Goal: Transaction & Acquisition: Book appointment/travel/reservation

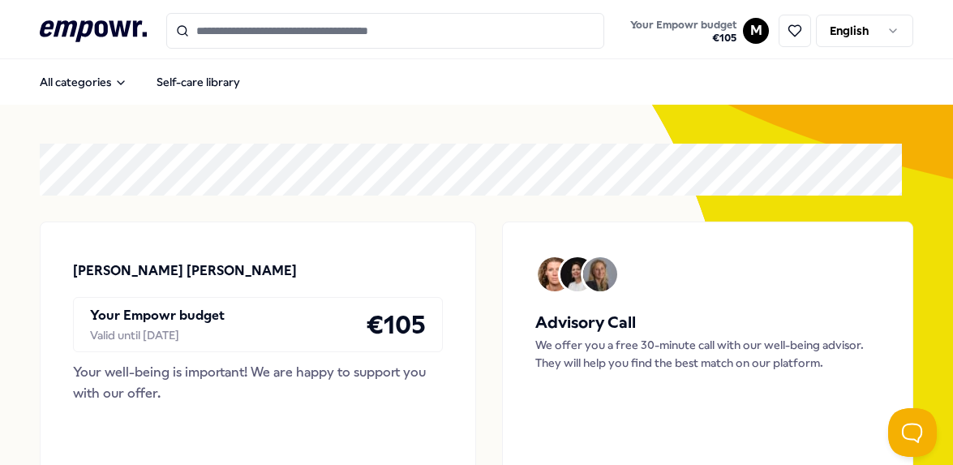
click at [314, 32] on input "Search for products, categories or subcategories" at bounding box center [385, 31] width 438 height 36
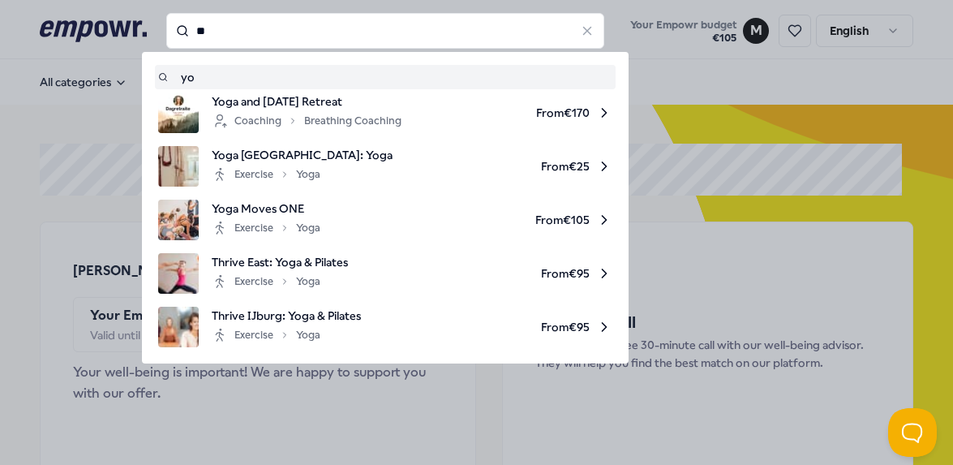
type input "*"
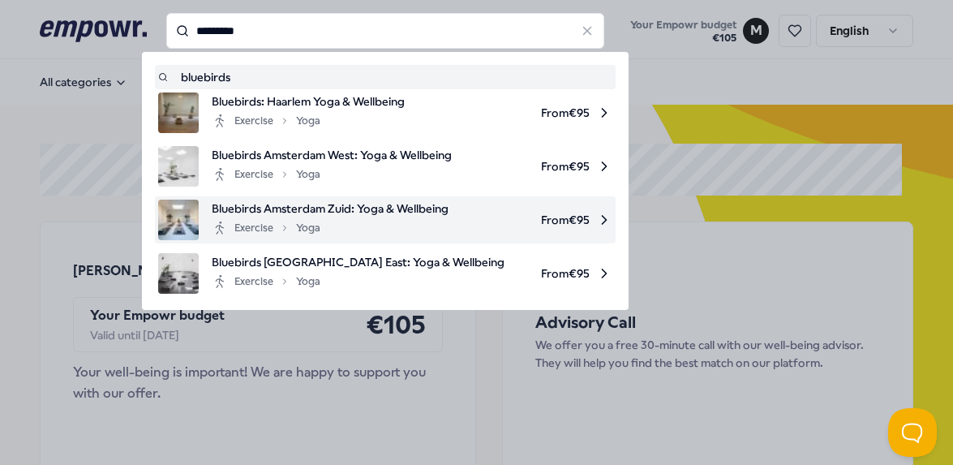
click at [366, 199] on li "Bluebirds Amsterdam Zuid: Yoga & Wellbeing Exercise Yoga From € 95" at bounding box center [385, 219] width 461 height 47
click at [561, 222] on span "From € 95" at bounding box center [537, 220] width 151 height 41
type input "*********"
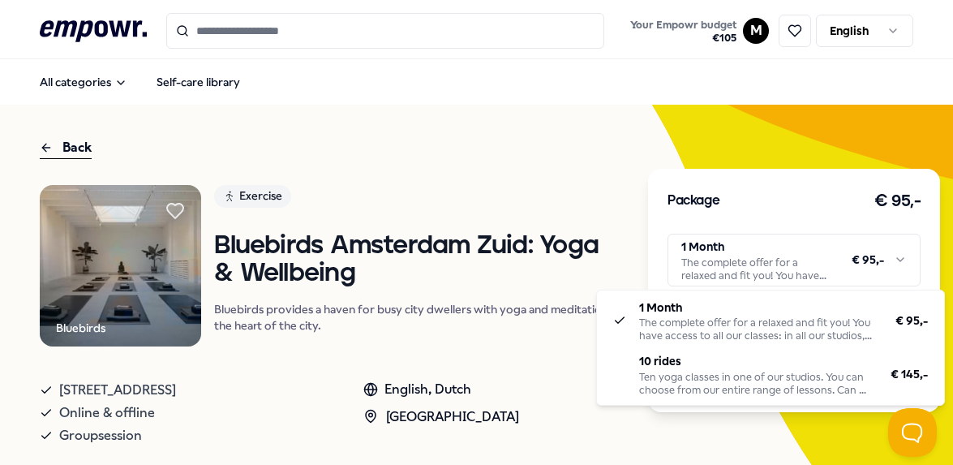
click at [734, 260] on html ".empowr-logo_svg__cls-1{fill:#03032f} Your Empowr budget € 105 M English All ca…" at bounding box center [476, 232] width 953 height 465
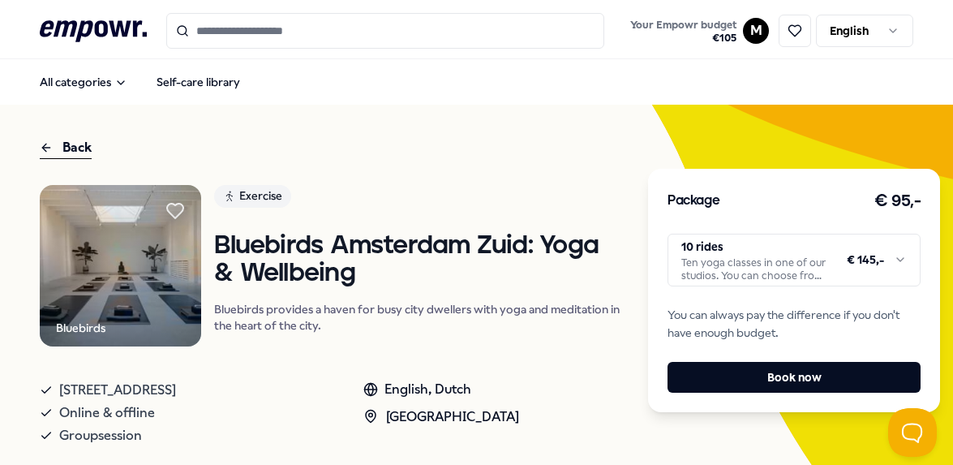
click at [746, 271] on html ".empowr-logo_svg__cls-1{fill:#03032f} Your Empowr budget € 105 M English All ca…" at bounding box center [476, 232] width 953 height 465
click at [556, 304] on html ".empowr-logo_svg__cls-1{fill:#03032f} Your Empowr budget € 105 M English All ca…" at bounding box center [476, 232] width 953 height 465
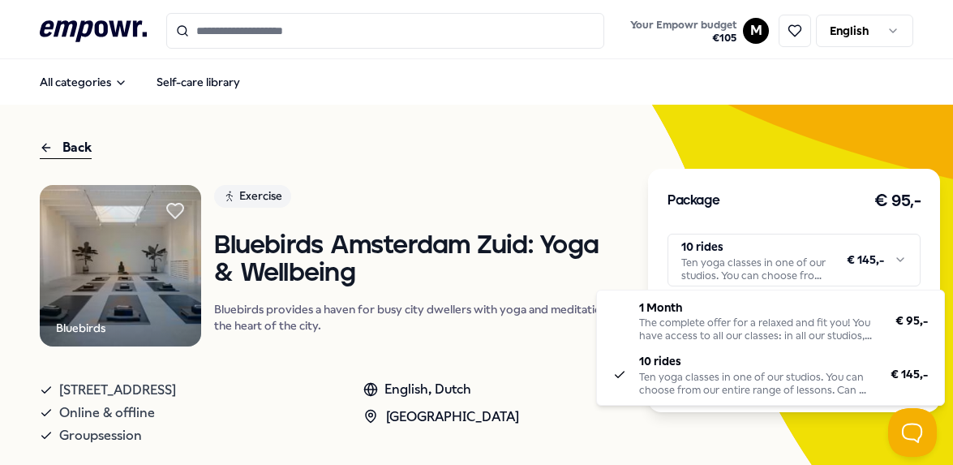
click at [821, 269] on html ".empowr-logo_svg__cls-1{fill:#03032f} Your Empowr budget € 105 M English All ca…" at bounding box center [476, 232] width 953 height 465
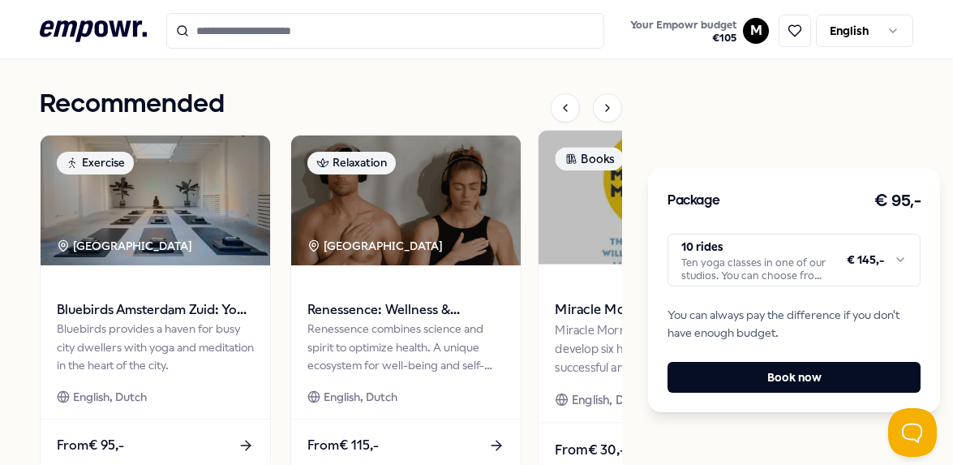
scroll to position [580, 0]
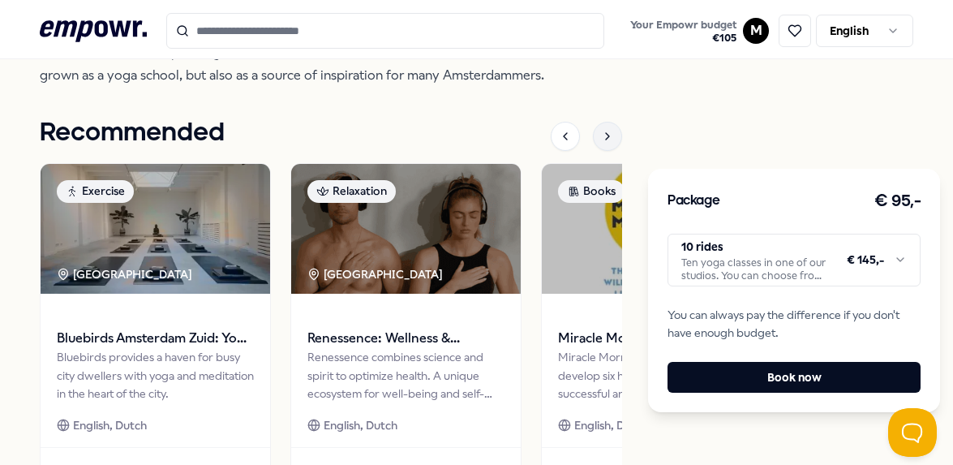
click at [601, 130] on icon at bounding box center [607, 136] width 13 height 13
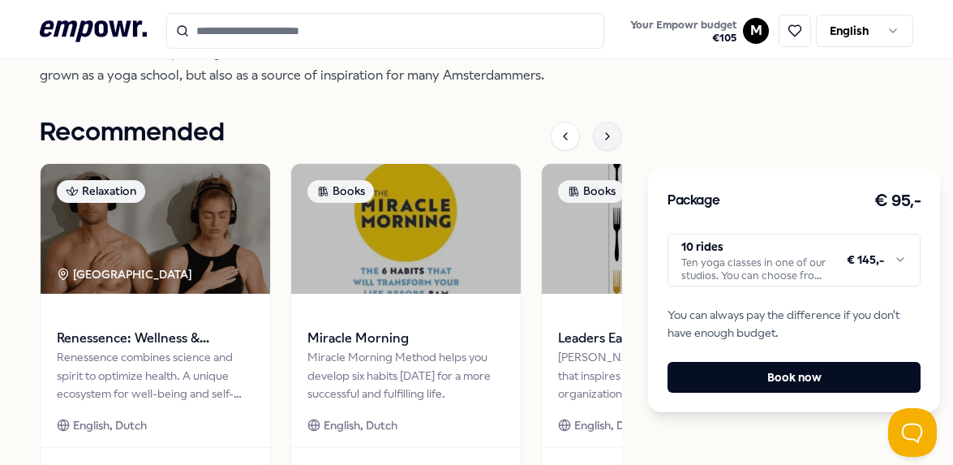
click at [601, 130] on icon at bounding box center [607, 136] width 13 height 13
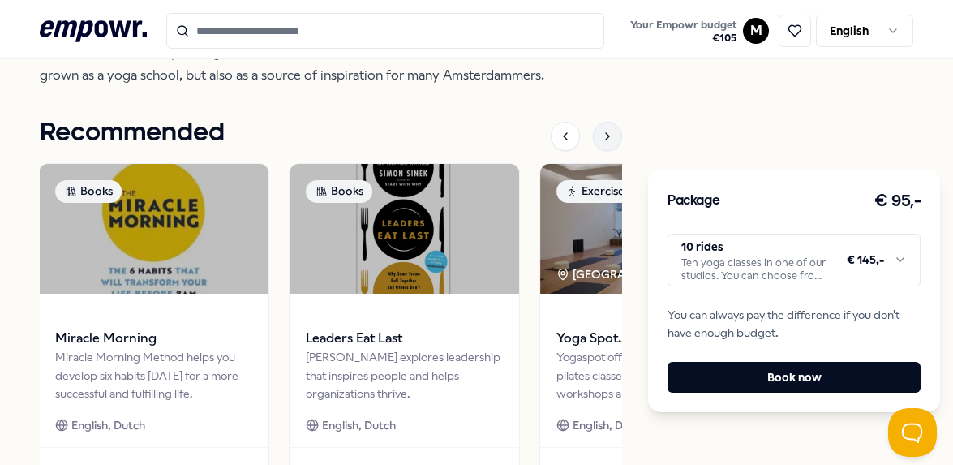
click at [601, 130] on icon at bounding box center [607, 136] width 13 height 13
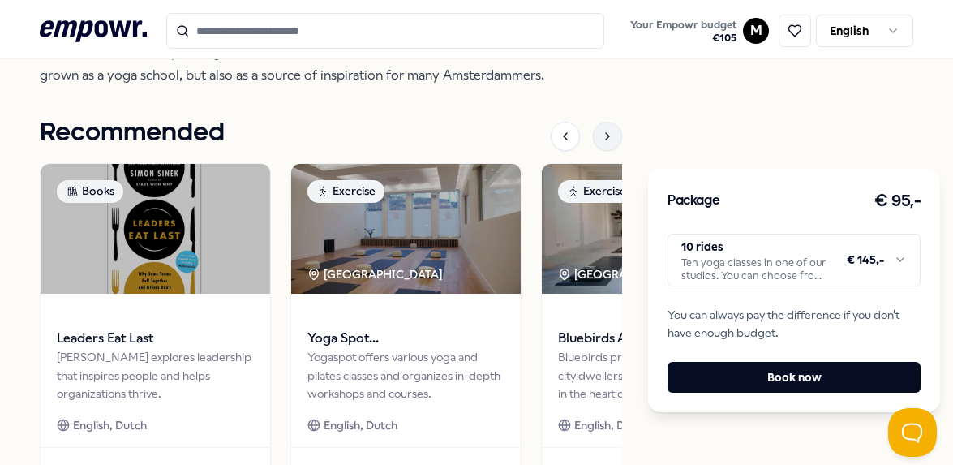
click at [601, 130] on icon at bounding box center [607, 136] width 13 height 13
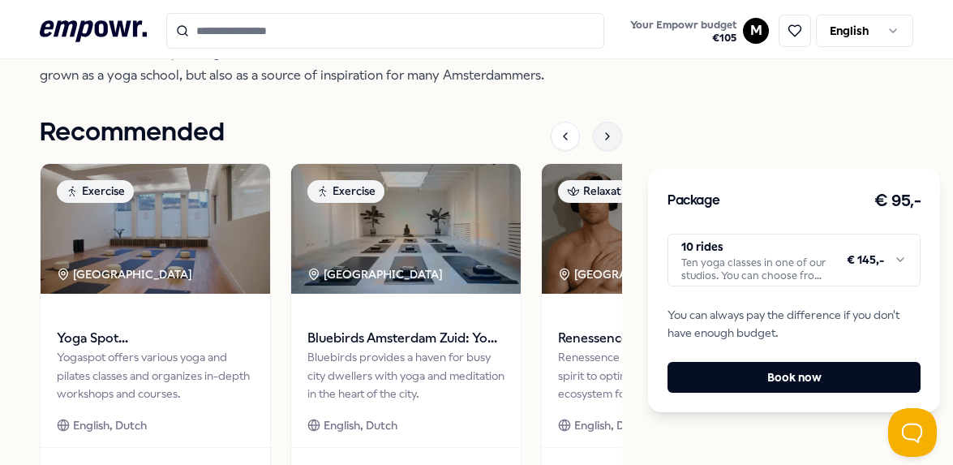
click at [601, 130] on icon at bounding box center [607, 136] width 13 height 13
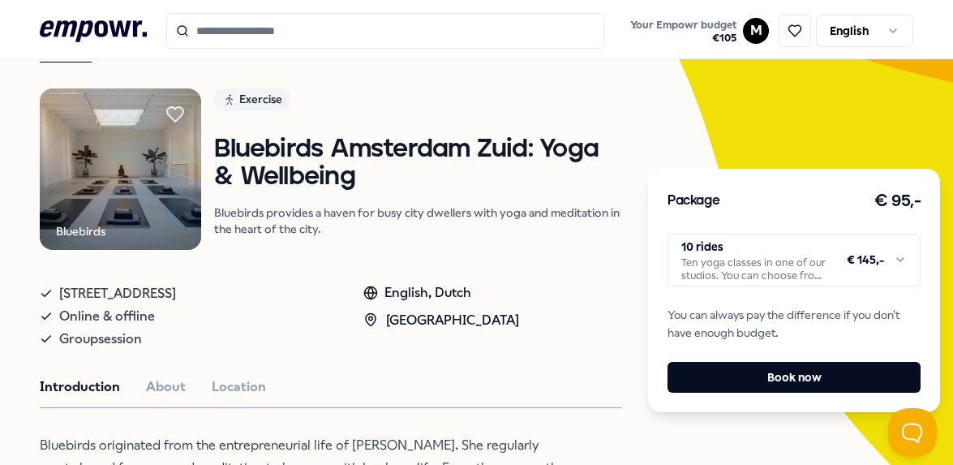
scroll to position [0, 0]
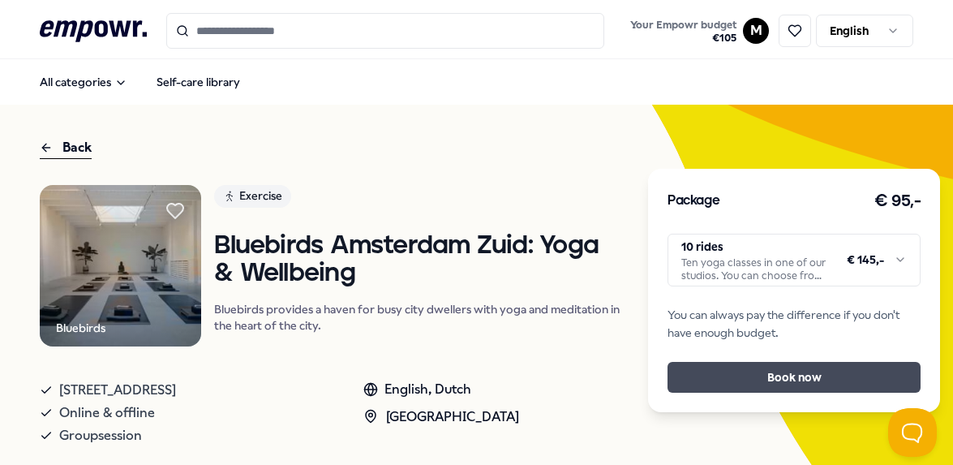
click at [820, 378] on button "Book now" at bounding box center [794, 377] width 253 height 31
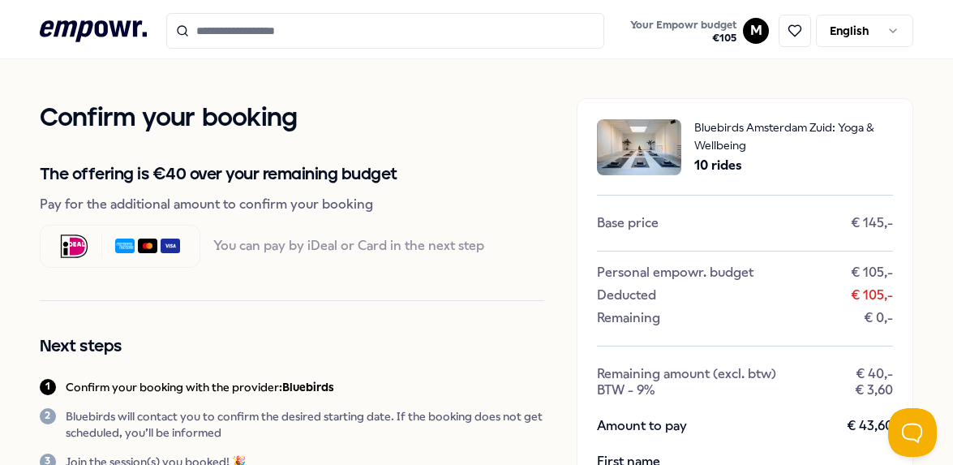
click at [210, 34] on input "Search for products, categories or subcategories" at bounding box center [385, 31] width 438 height 36
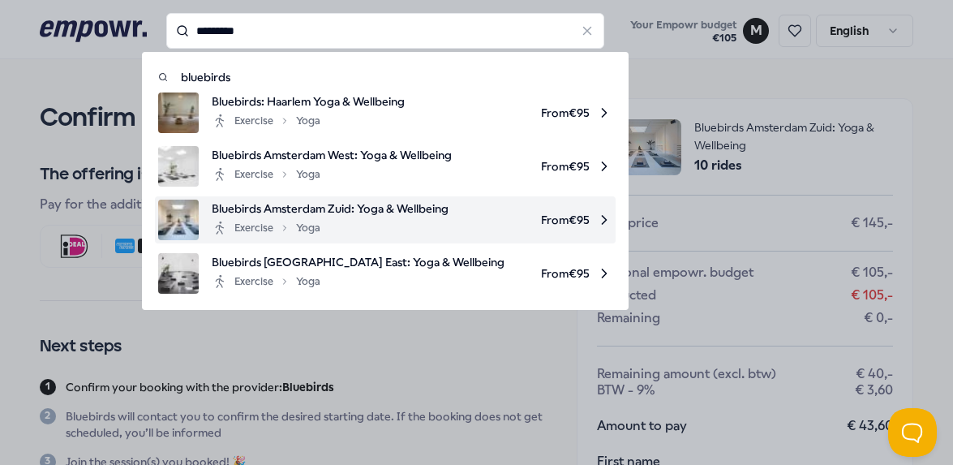
click at [424, 196] on li "Bluebirds Amsterdam Zuid: Yoga & Wellbeing Exercise Yoga From € 95" at bounding box center [385, 219] width 461 height 47
click at [560, 213] on span "From € 95" at bounding box center [537, 220] width 151 height 41
type input "*********"
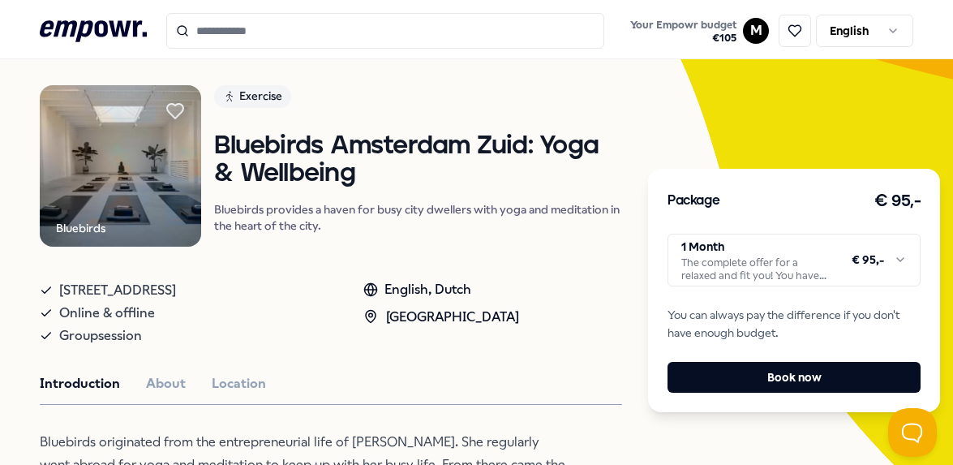
scroll to position [81, 0]
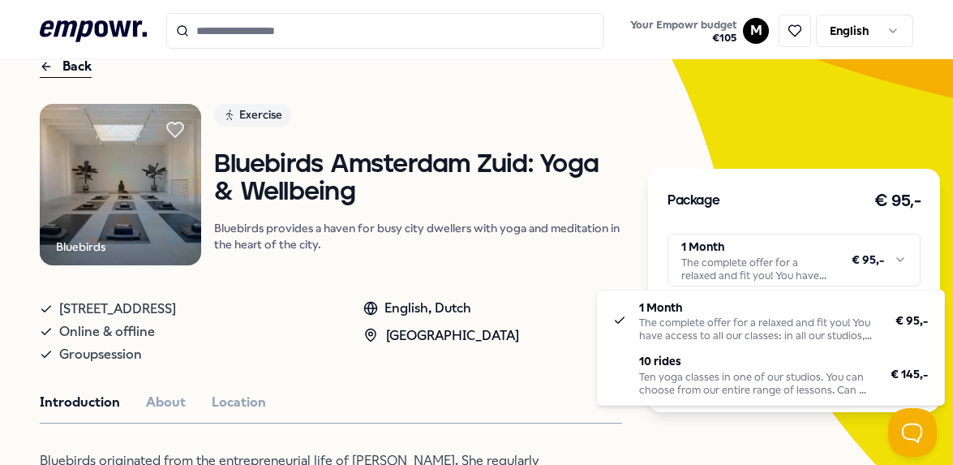
click at [794, 249] on html ".empowr-logo_svg__cls-1{fill:#03032f} Your Empowr budget € 105 M English All ca…" at bounding box center [476, 232] width 953 height 465
click at [706, 250] on html ".empowr-logo_svg__cls-1{fill:#03032f} Your Empowr budget € 105 M English All ca…" at bounding box center [476, 232] width 953 height 465
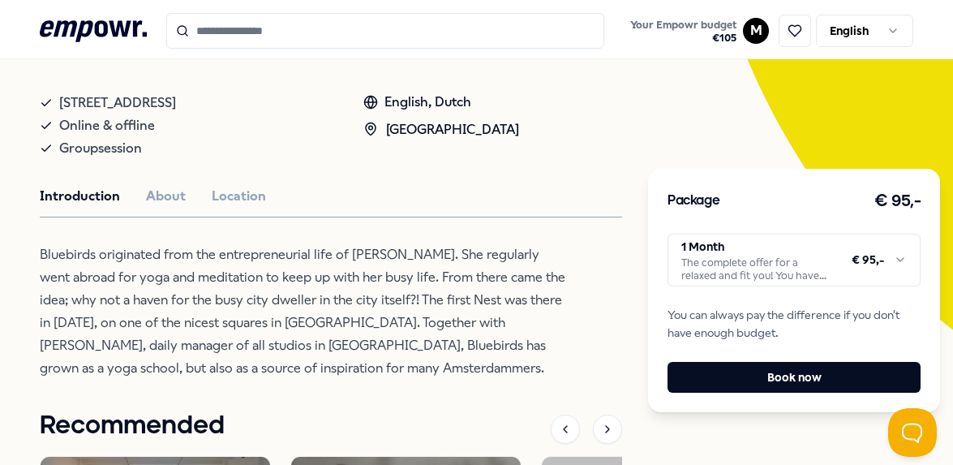
scroll to position [325, 0]
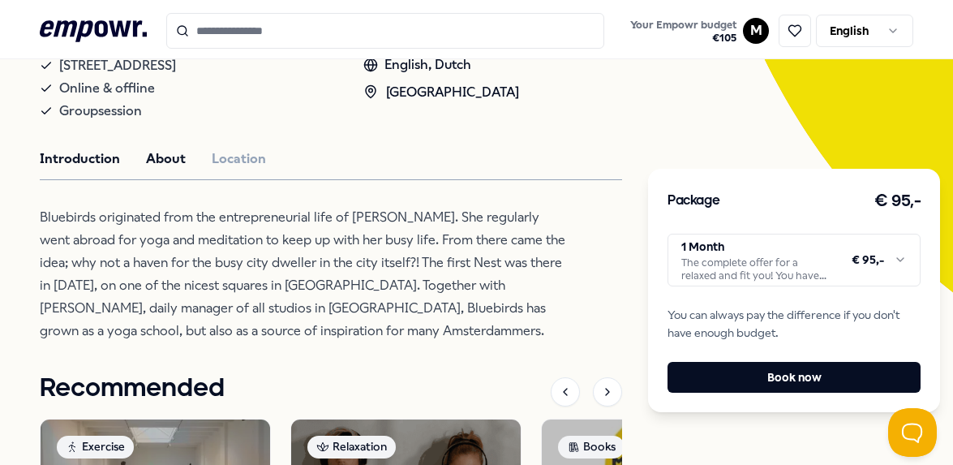
click at [152, 166] on button "About" at bounding box center [166, 158] width 40 height 21
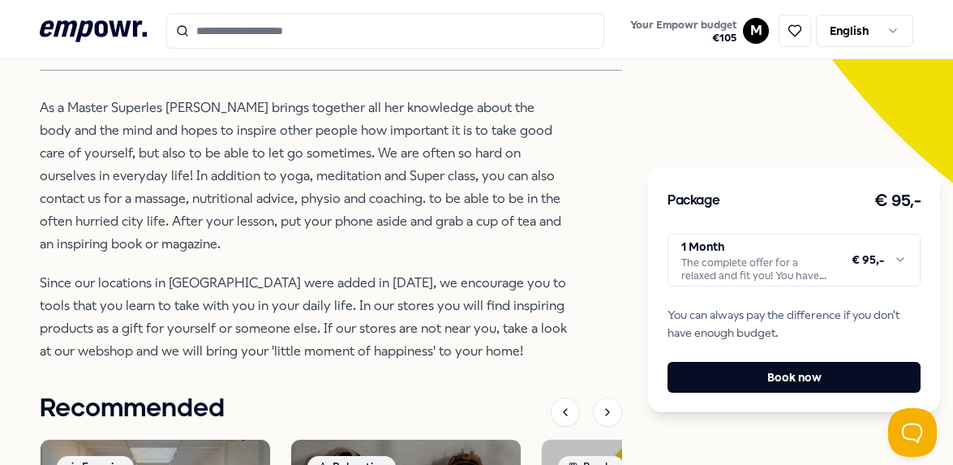
scroll to position [406, 0]
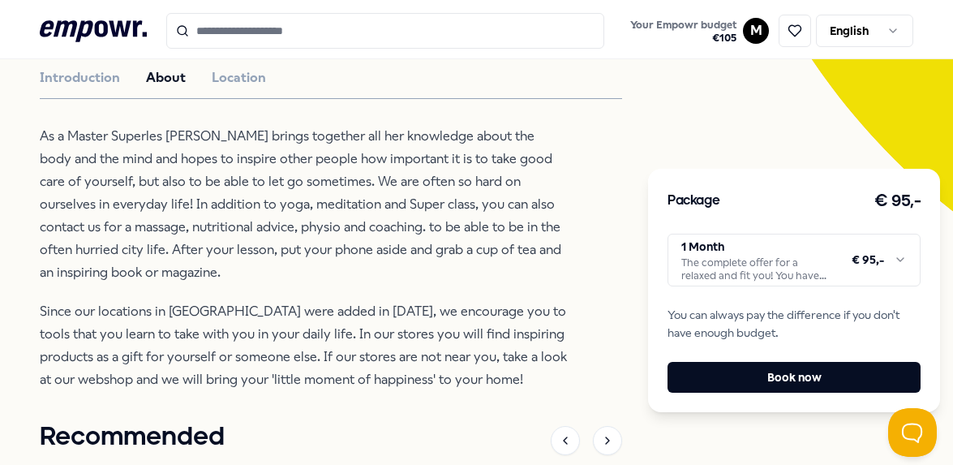
click at [204, 84] on div "Introduction About Location" at bounding box center [331, 77] width 583 height 21
click at [213, 80] on button "Location" at bounding box center [239, 77] width 54 height 21
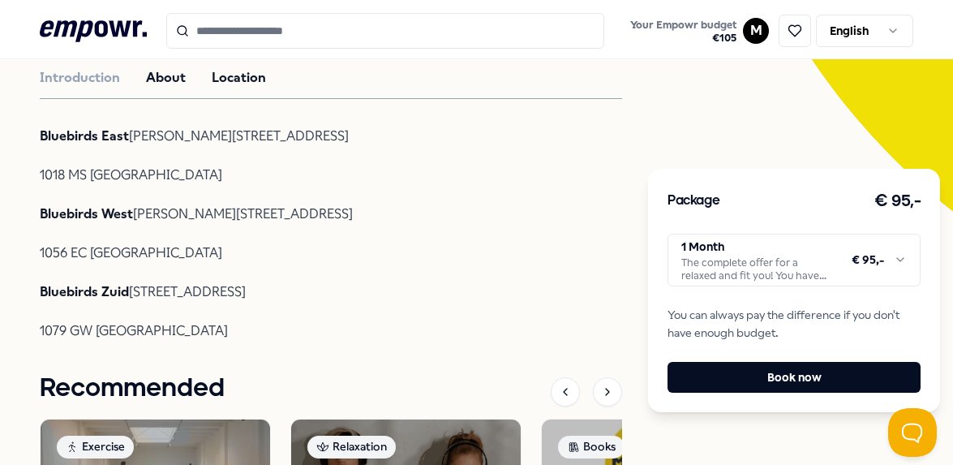
click at [183, 80] on button "About" at bounding box center [166, 77] width 40 height 21
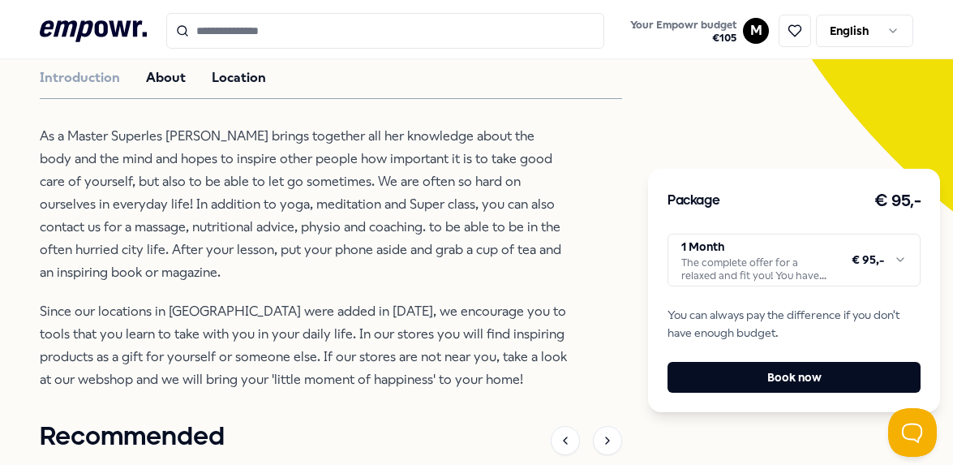
click at [216, 76] on button "Location" at bounding box center [239, 77] width 54 height 21
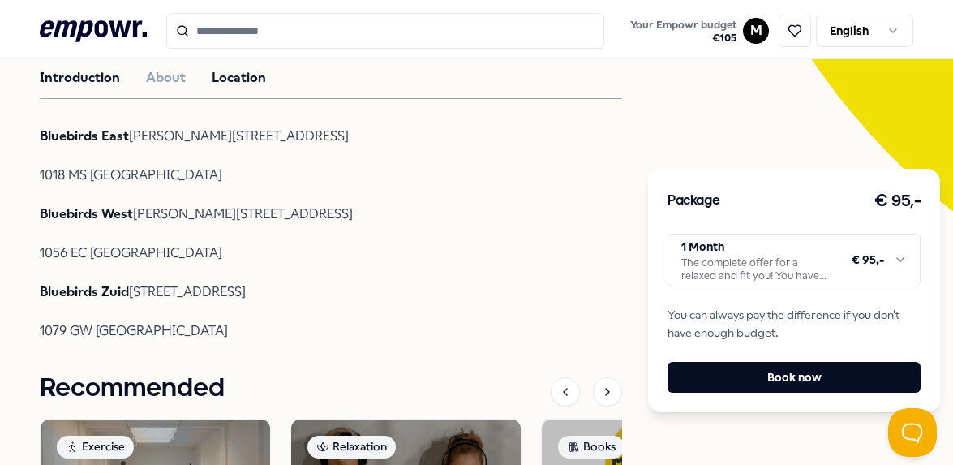
click at [92, 81] on button "Introduction" at bounding box center [80, 77] width 80 height 21
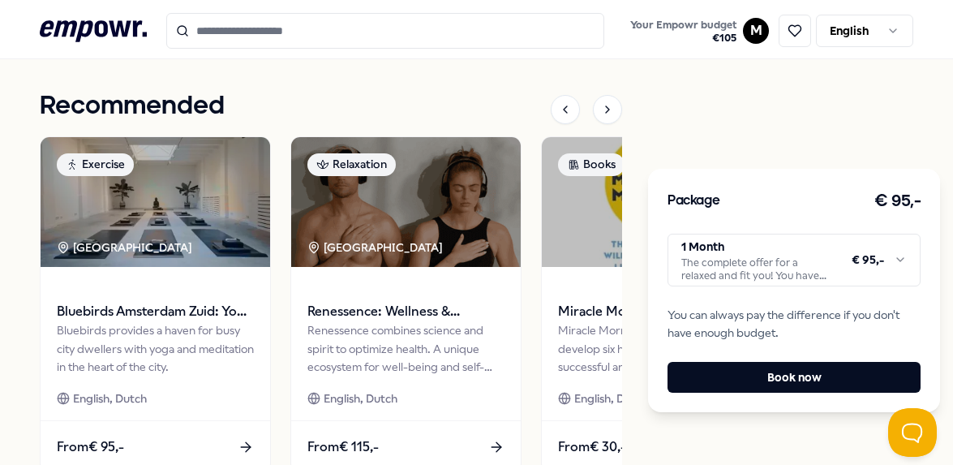
scroll to position [580, 0]
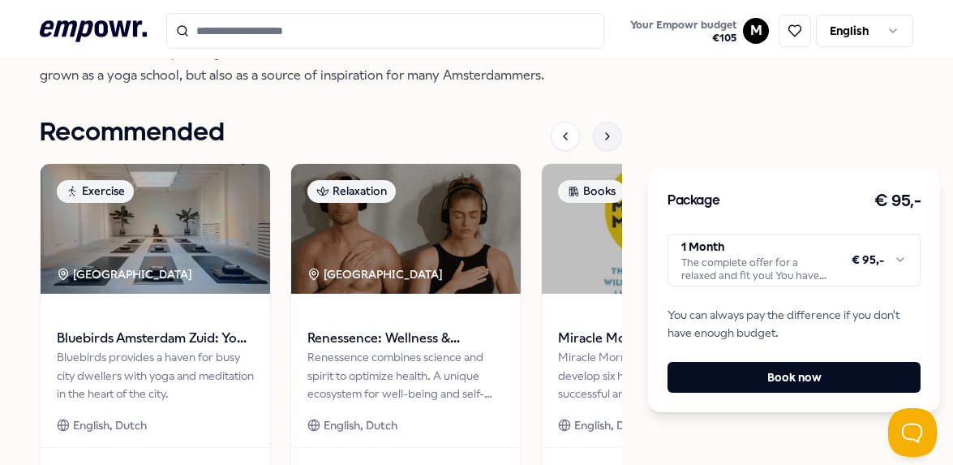
click at [601, 138] on icon at bounding box center [607, 136] width 13 height 13
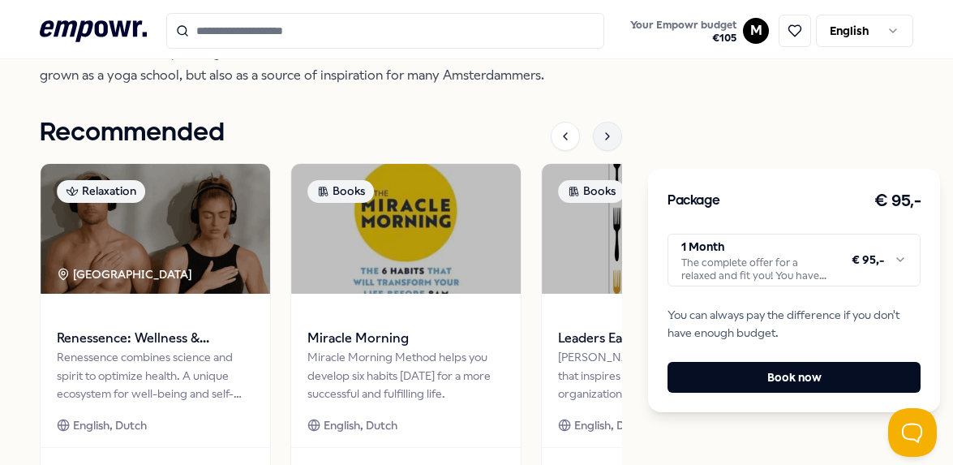
click at [599, 145] on div at bounding box center [607, 136] width 29 height 29
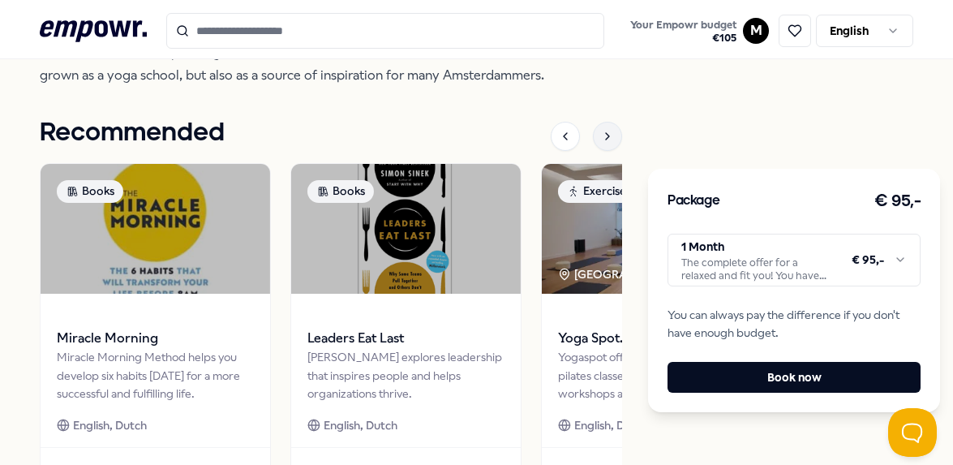
click at [599, 145] on div at bounding box center [607, 136] width 29 height 29
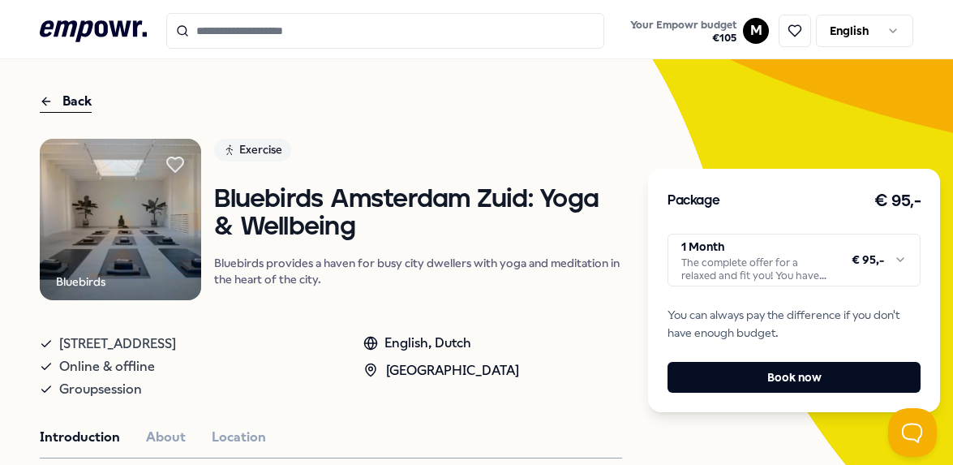
scroll to position [0, 0]
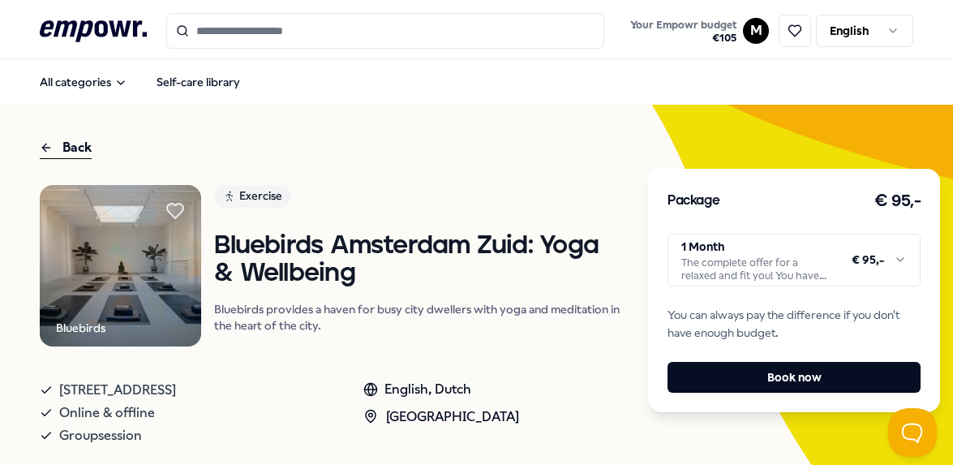
click at [136, 26] on icon at bounding box center [93, 30] width 107 height 21
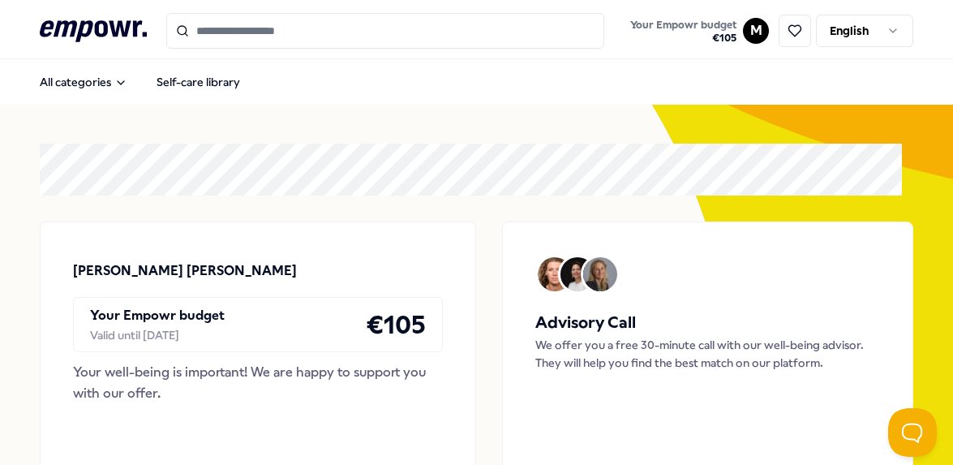
click at [740, 32] on html ".empowr-logo_svg__cls-1{fill:#03032f} Your Empowr budget € 105 M English All ca…" at bounding box center [476, 232] width 953 height 465
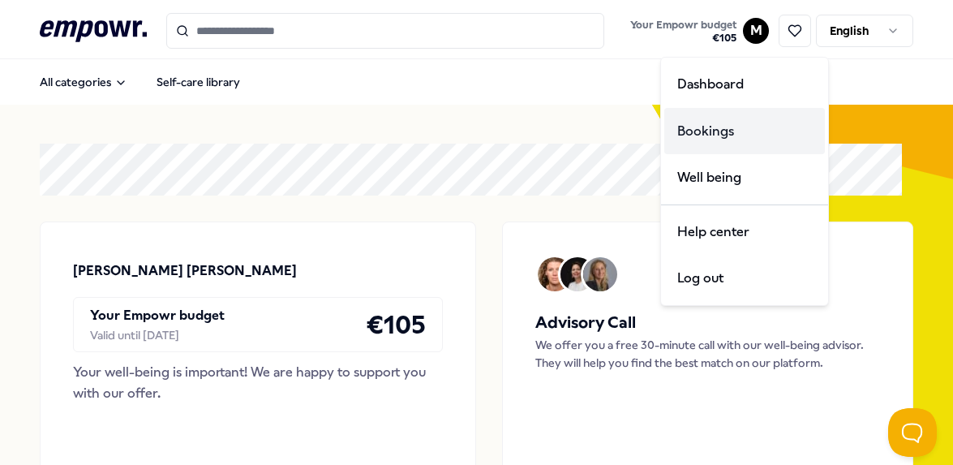
click at [677, 121] on div "Bookings" at bounding box center [745, 131] width 161 height 47
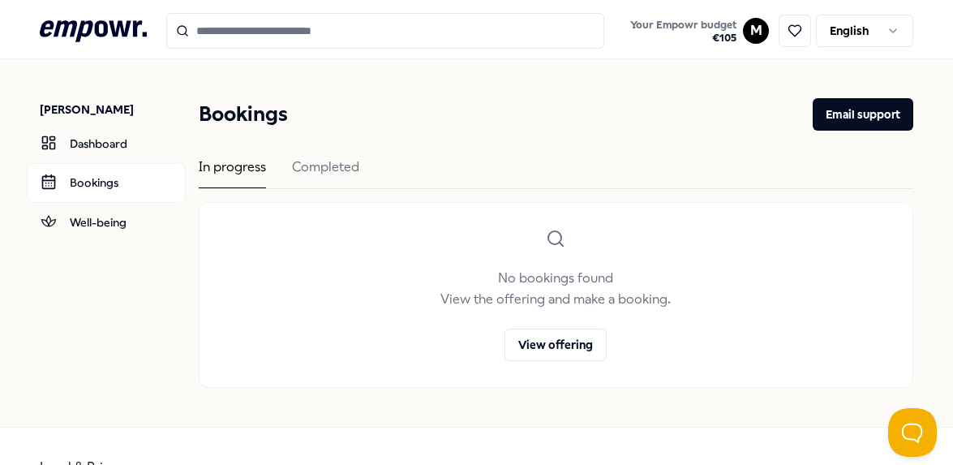
click at [101, 38] on icon ".empowr-logo_svg__cls-1{fill:#03032f}" at bounding box center [93, 31] width 107 height 30
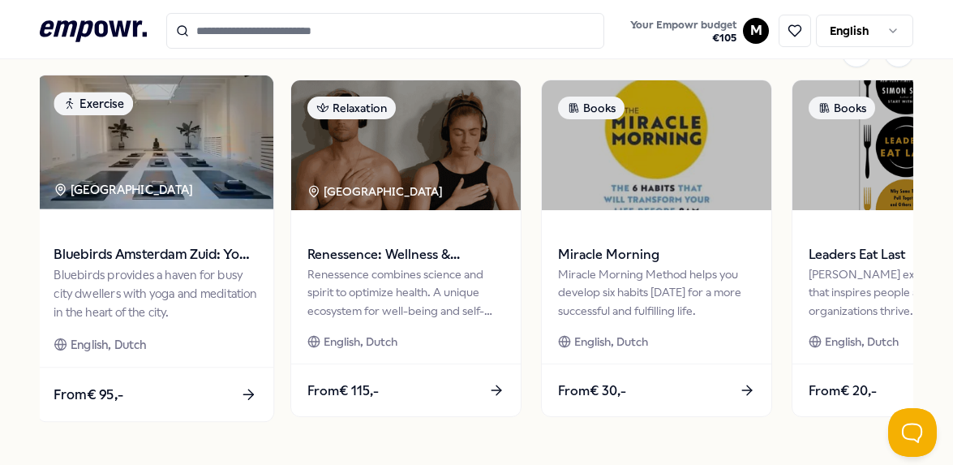
scroll to position [811, 0]
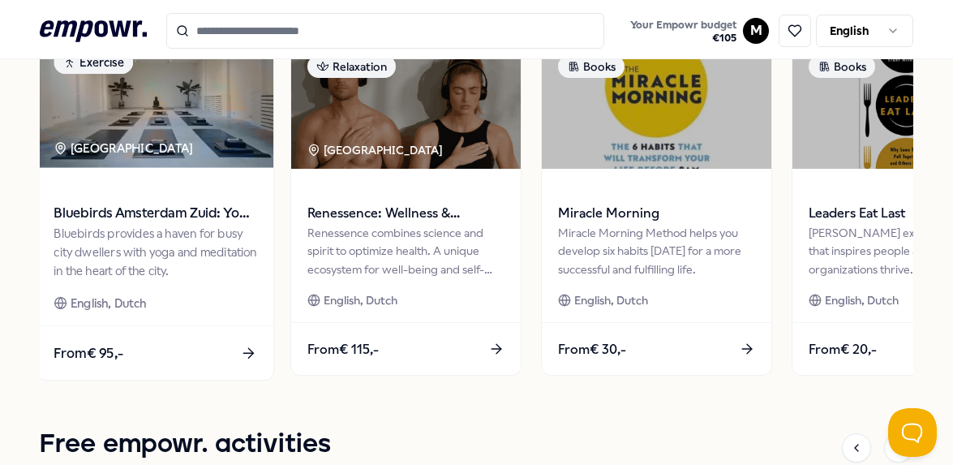
click at [160, 216] on span "Bluebirds Amsterdam Zuid: Yoga & Wellbeing" at bounding box center [155, 213] width 203 height 21
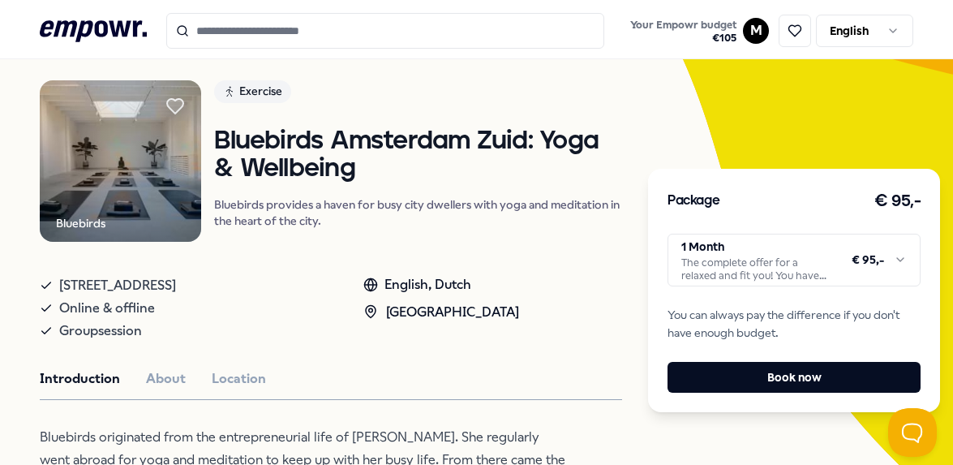
click at [752, 260] on html ".empowr-logo_svg__cls-1{fill:#03032f} Your Empowr budget € 105 M English All ca…" at bounding box center [476, 232] width 953 height 465
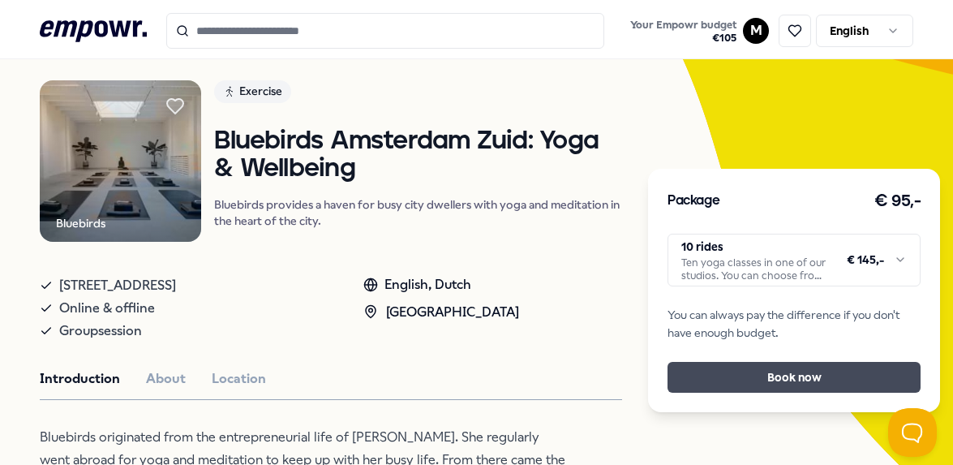
click at [785, 385] on button "Book now" at bounding box center [794, 377] width 253 height 31
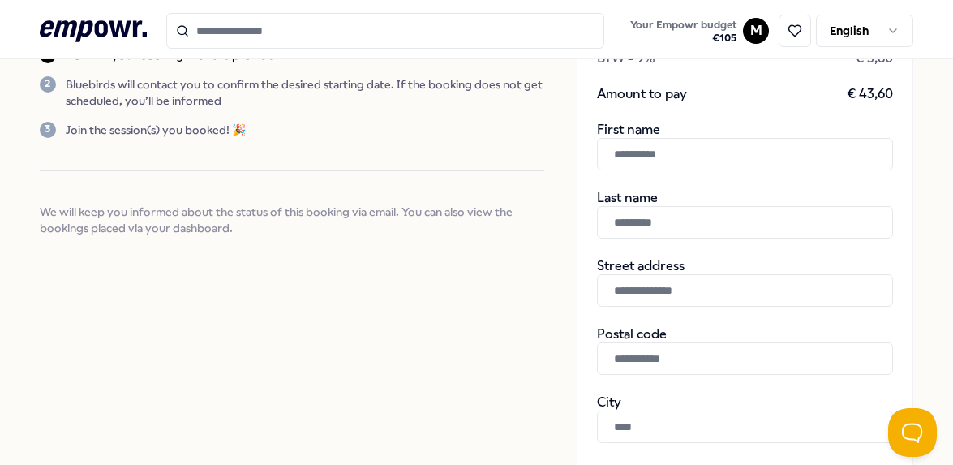
scroll to position [303, 0]
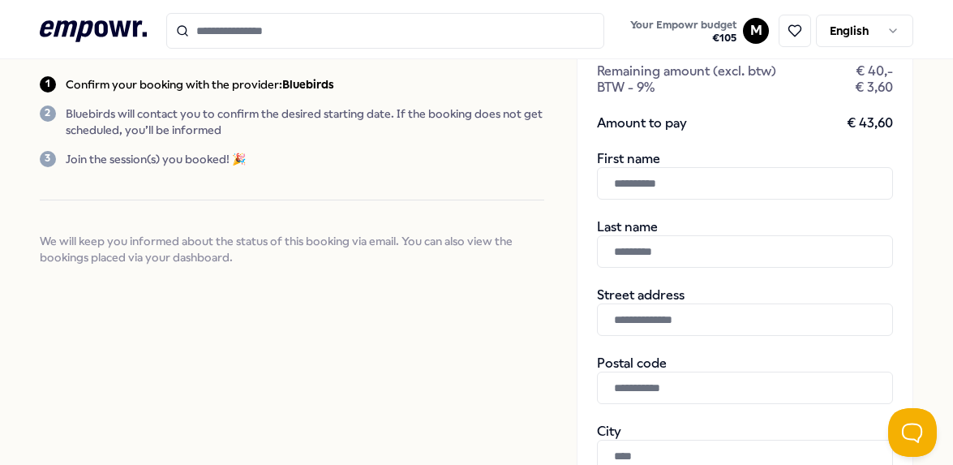
click at [635, 183] on input "text" at bounding box center [745, 183] width 296 height 32
type input "****"
type input "******"
type input "**********"
type input "*******"
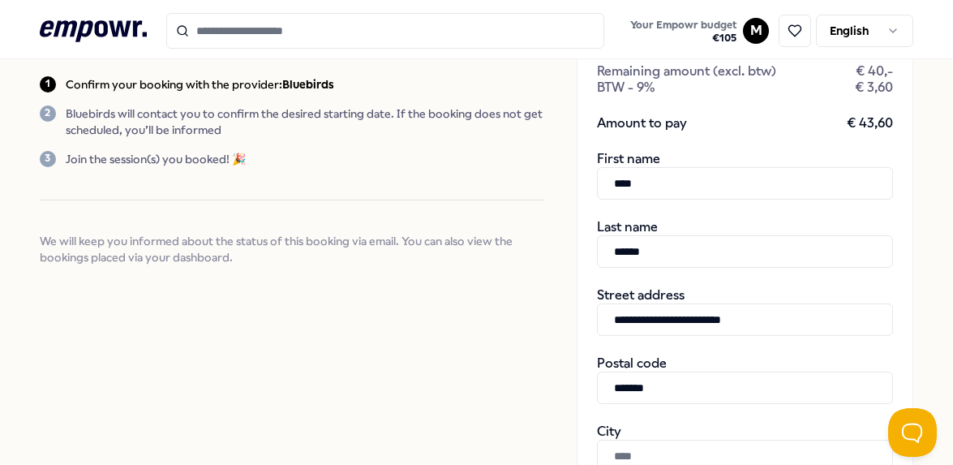
type input "*********"
type input "**********"
click at [643, 185] on input "****" at bounding box center [745, 183] width 296 height 32
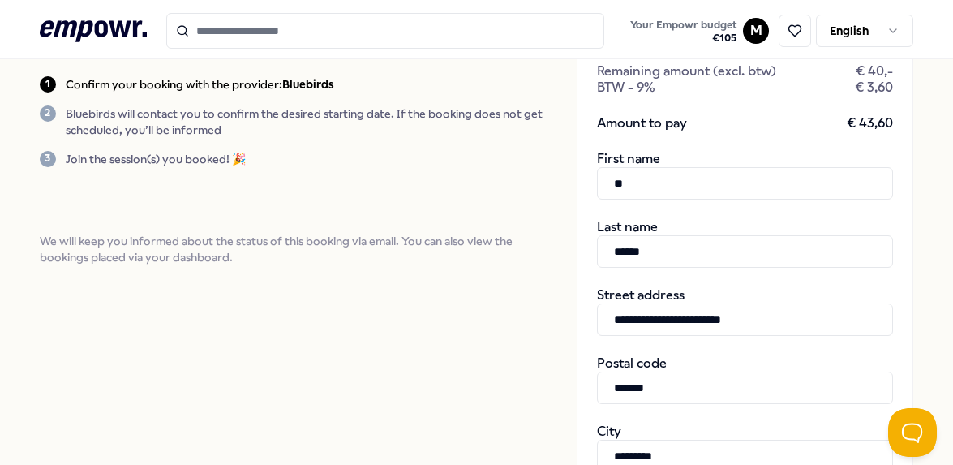
type input "*"
type input "*****"
type input "*"
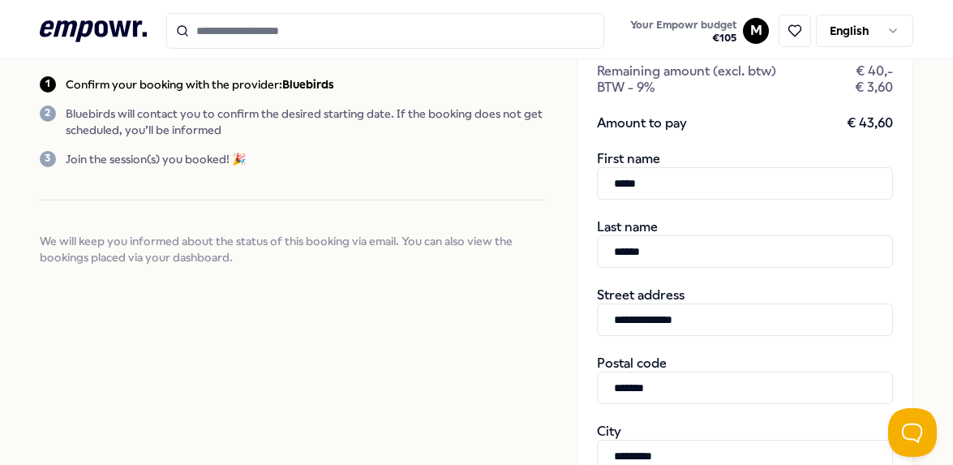
type input "**********"
click at [563, 304] on div "**********" at bounding box center [477, 344] width 874 height 1174
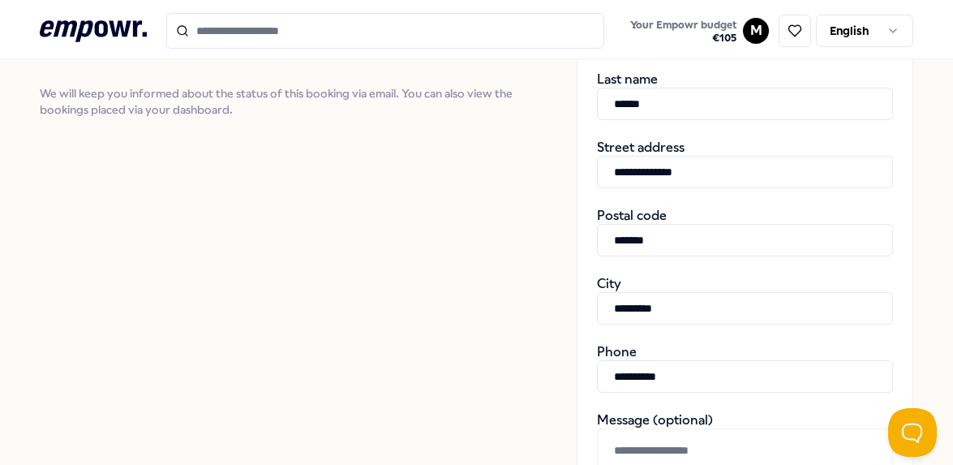
scroll to position [465, 0]
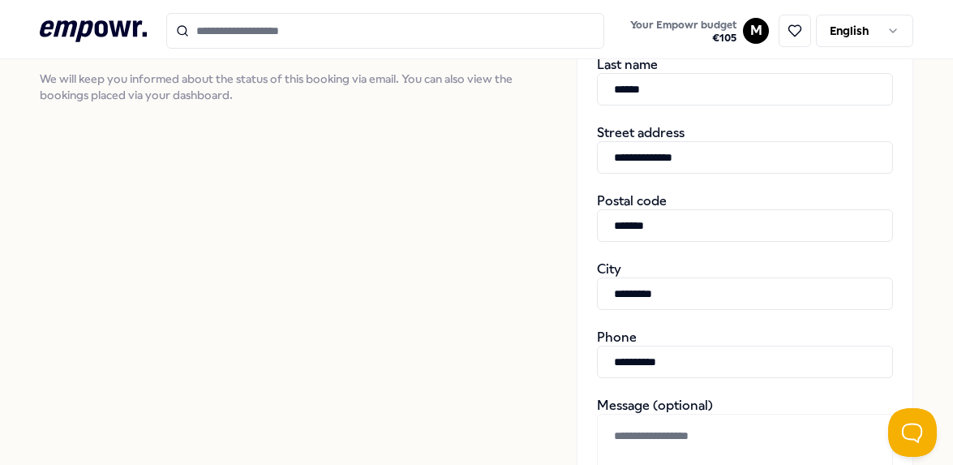
click at [657, 230] on input "*******" at bounding box center [745, 225] width 296 height 32
type input "******"
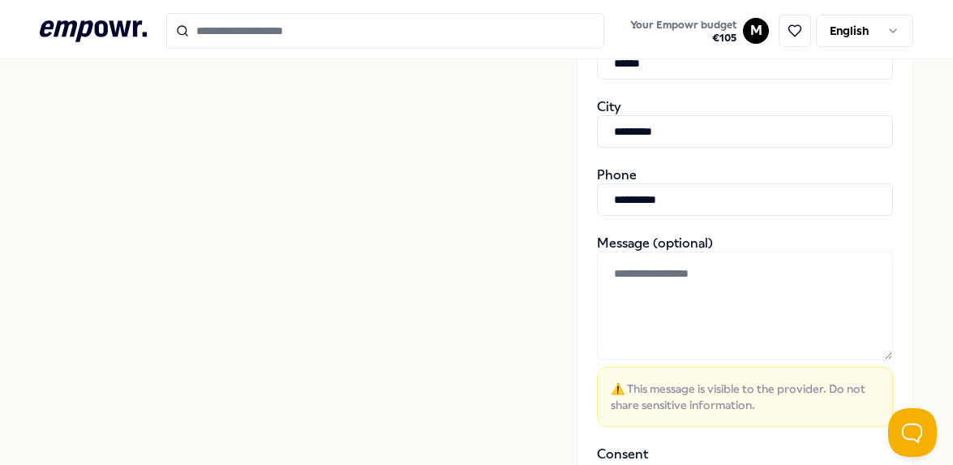
click at [669, 198] on input "**********" at bounding box center [745, 199] width 296 height 32
click at [669, 197] on input "**********" at bounding box center [745, 199] width 296 height 32
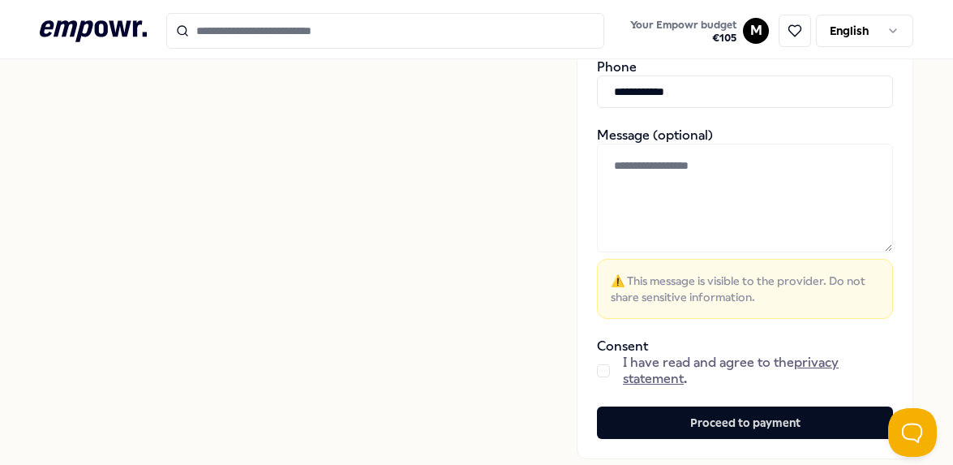
scroll to position [790, 0]
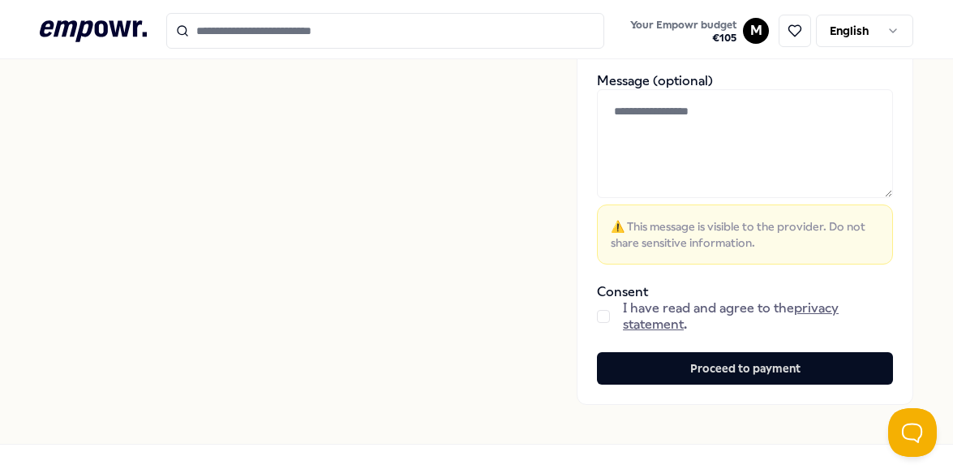
type input "**********"
click at [640, 135] on textarea at bounding box center [745, 143] width 296 height 109
click at [601, 312] on div "I have read and agree to the privacy statement ." at bounding box center [745, 316] width 296 height 32
click at [597, 316] on button "button" at bounding box center [603, 316] width 13 height 13
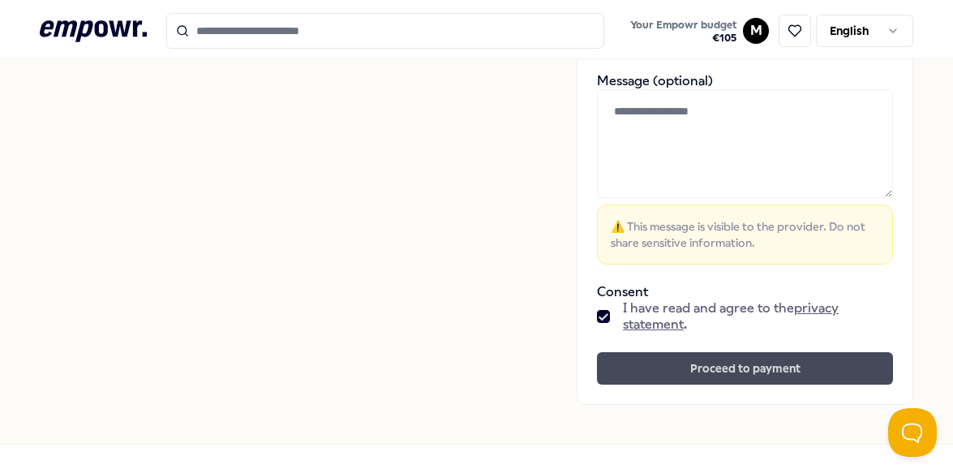
click at [616, 362] on button "Proceed to payment" at bounding box center [745, 368] width 296 height 32
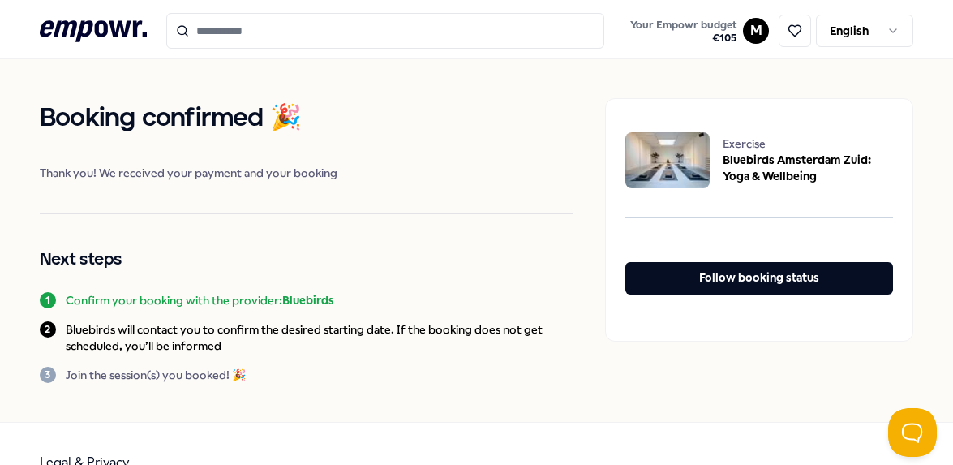
click at [114, 271] on h2 "Next steps" at bounding box center [306, 260] width 533 height 26
click at [362, 329] on p "Bluebirds will contact you to confirm the desired starting date. If the booking…" at bounding box center [319, 337] width 507 height 32
click at [385, 337] on p "Bluebirds will contact you to confirm the desired starting date. If the booking…" at bounding box center [319, 337] width 507 height 32
click at [376, 330] on p "Bluebirds will contact you to confirm the desired starting date. If the booking…" at bounding box center [319, 337] width 507 height 32
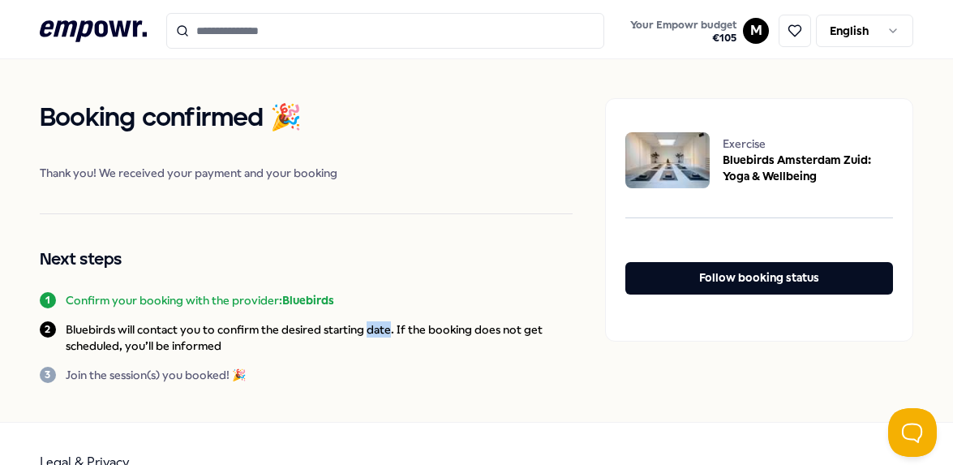
click at [376, 330] on p "Bluebirds will contact you to confirm the desired starting date. If the booking…" at bounding box center [319, 337] width 507 height 32
drag, startPoint x: 376, startPoint y: 330, endPoint x: 380, endPoint y: 295, distance: 35.1
click at [380, 295] on div "1 Confirm your booking with the provider: Bluebirds" at bounding box center [306, 300] width 533 height 16
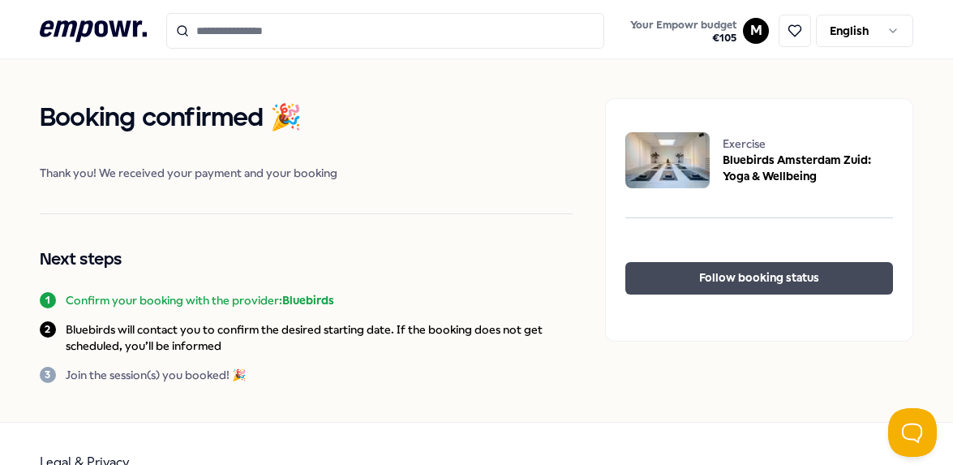
click at [738, 287] on button "Follow booking status" at bounding box center [760, 278] width 268 height 32
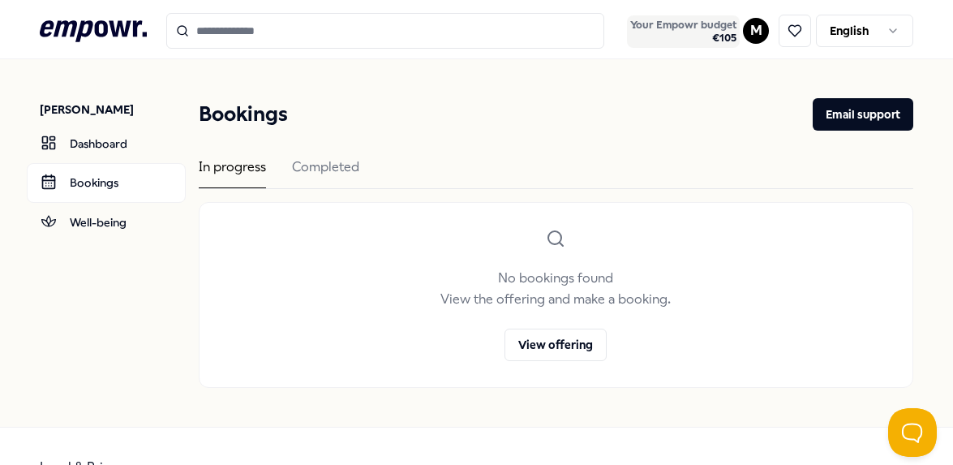
click at [707, 33] on span "€ 105" at bounding box center [683, 38] width 106 height 13
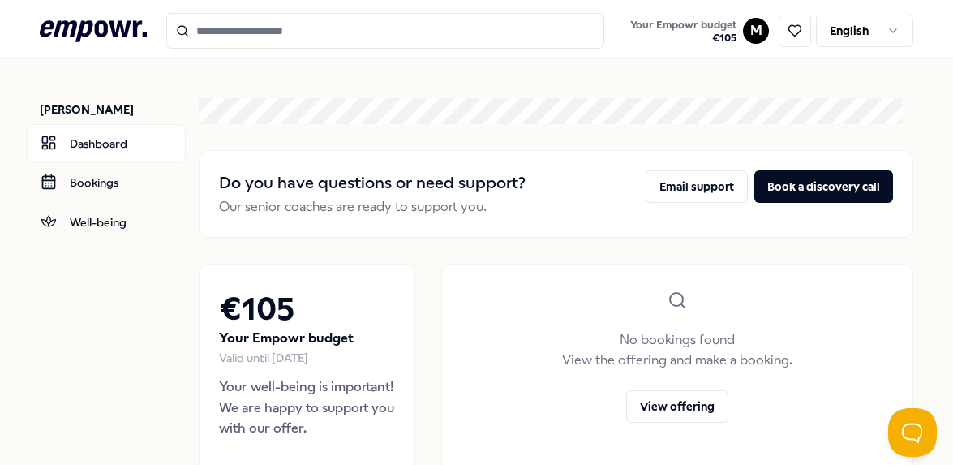
click at [381, 26] on input "Search for products, categories or subcategories" at bounding box center [385, 31] width 438 height 36
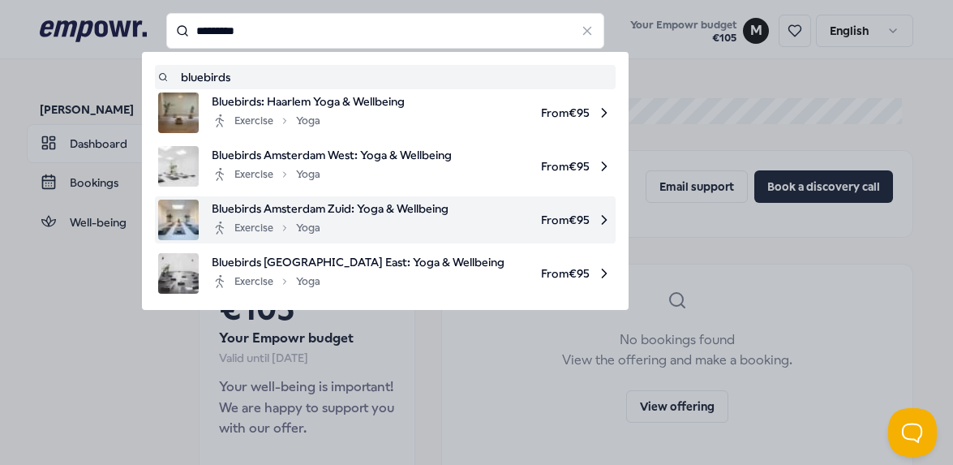
click at [418, 200] on span "Bluebirds Amsterdam Zuid: Yoga & Wellbeing" at bounding box center [330, 209] width 237 height 18
type input "*********"
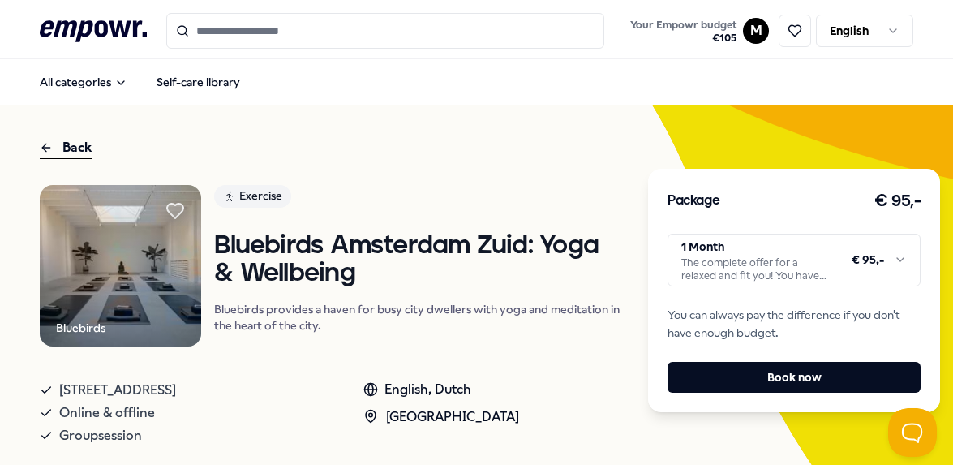
click at [773, 263] on html ".empowr-logo_svg__cls-1{fill:#03032f} Your Empowr budget € 105 M English All ca…" at bounding box center [476, 232] width 953 height 465
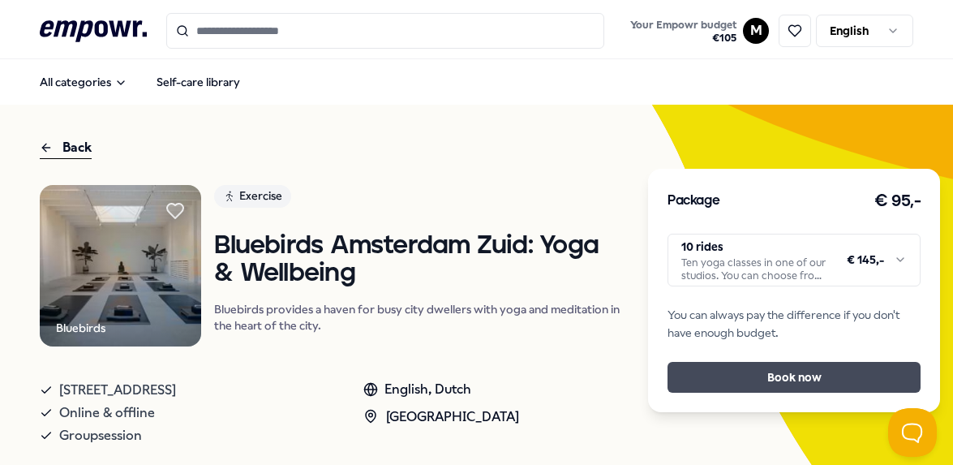
click at [790, 381] on button "Book now" at bounding box center [794, 377] width 253 height 31
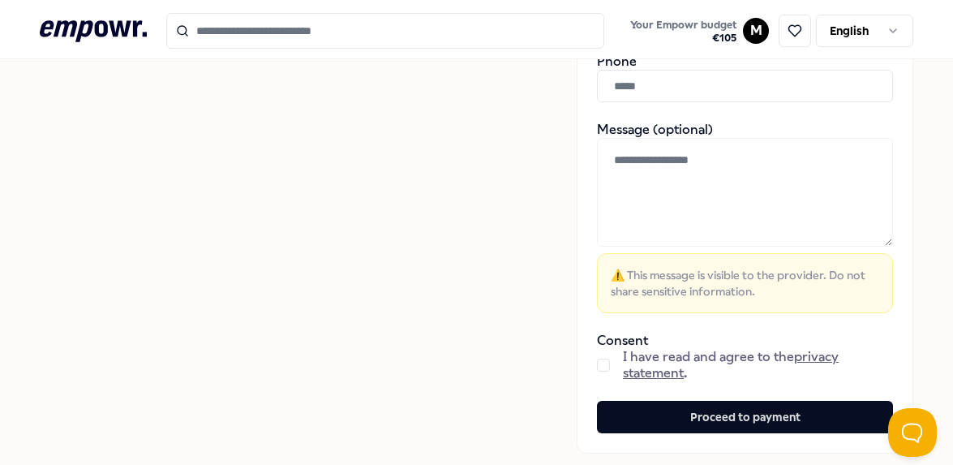
scroll to position [849, 0]
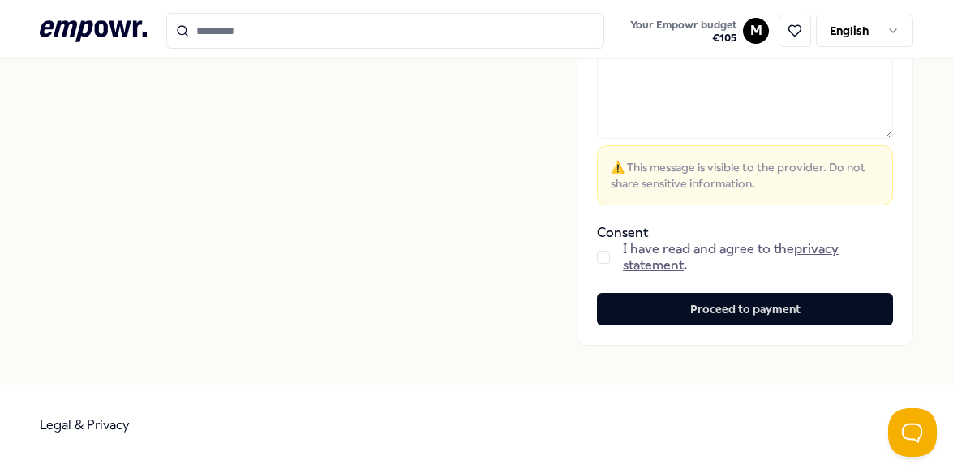
click at [599, 258] on div "I have read and agree to the privacy statement ." at bounding box center [745, 257] width 296 height 32
click at [597, 258] on button "button" at bounding box center [603, 257] width 13 height 13
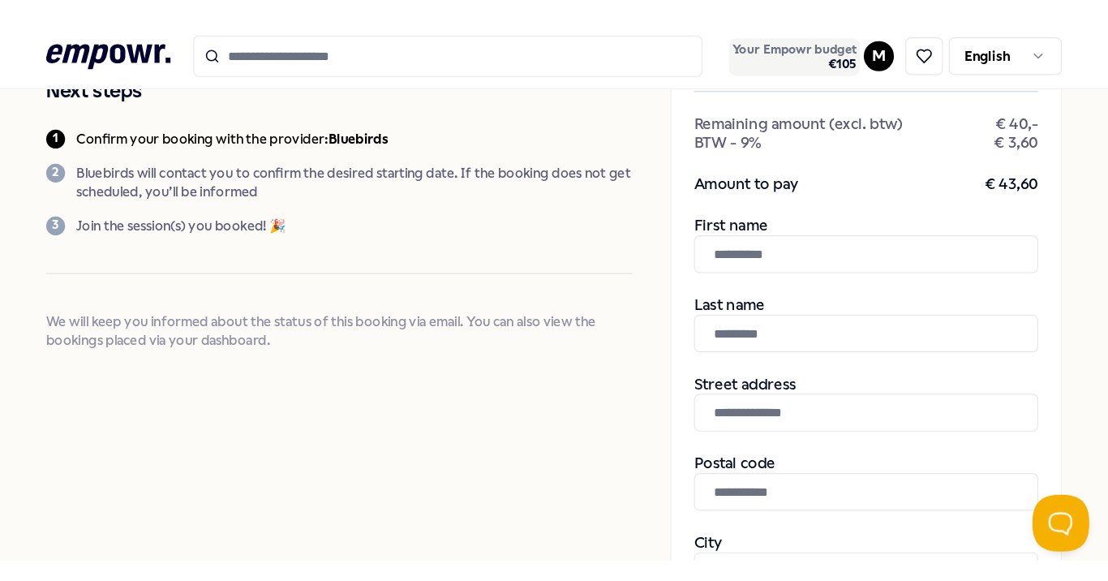
scroll to position [281, 0]
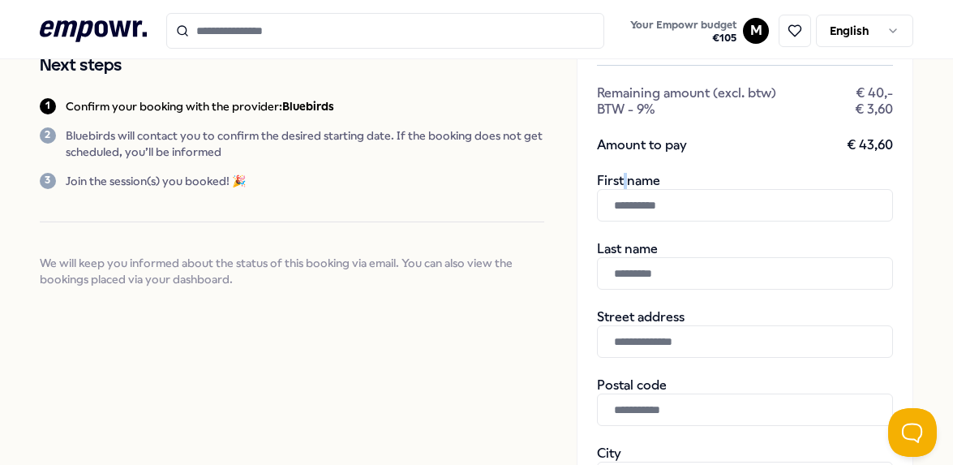
click at [615, 183] on div "First name" at bounding box center [745, 197] width 296 height 49
click at [626, 178] on div "First name" at bounding box center [745, 197] width 296 height 49
drag, startPoint x: 626, startPoint y: 178, endPoint x: 612, endPoint y: 179, distance: 13.8
click at [612, 179] on div "First name" at bounding box center [745, 197] width 296 height 49
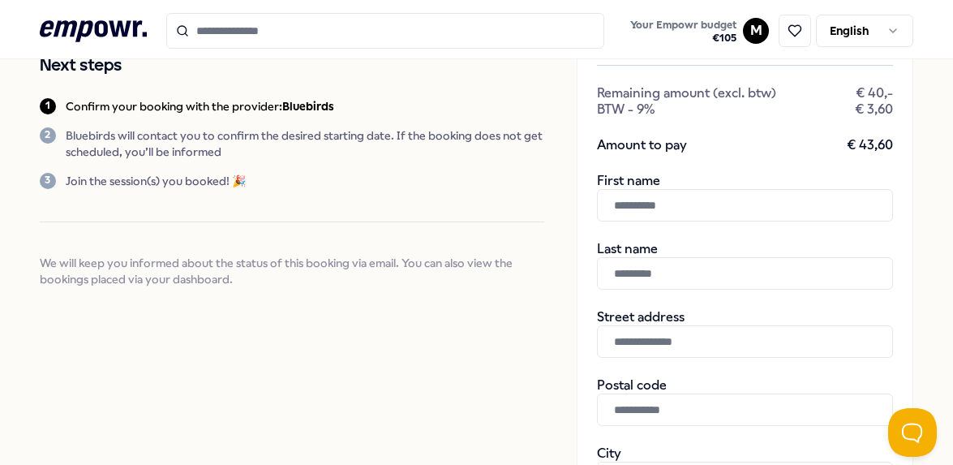
drag, startPoint x: 110, startPoint y: 103, endPoint x: 282, endPoint y: 104, distance: 172.0
click at [282, 104] on p "Confirm your booking with the provider: Bluebirds" at bounding box center [200, 106] width 269 height 16
drag, startPoint x: 282, startPoint y: 104, endPoint x: 287, endPoint y: 111, distance: 9.3
click at [287, 111] on b "Bluebirds" at bounding box center [308, 106] width 52 height 13
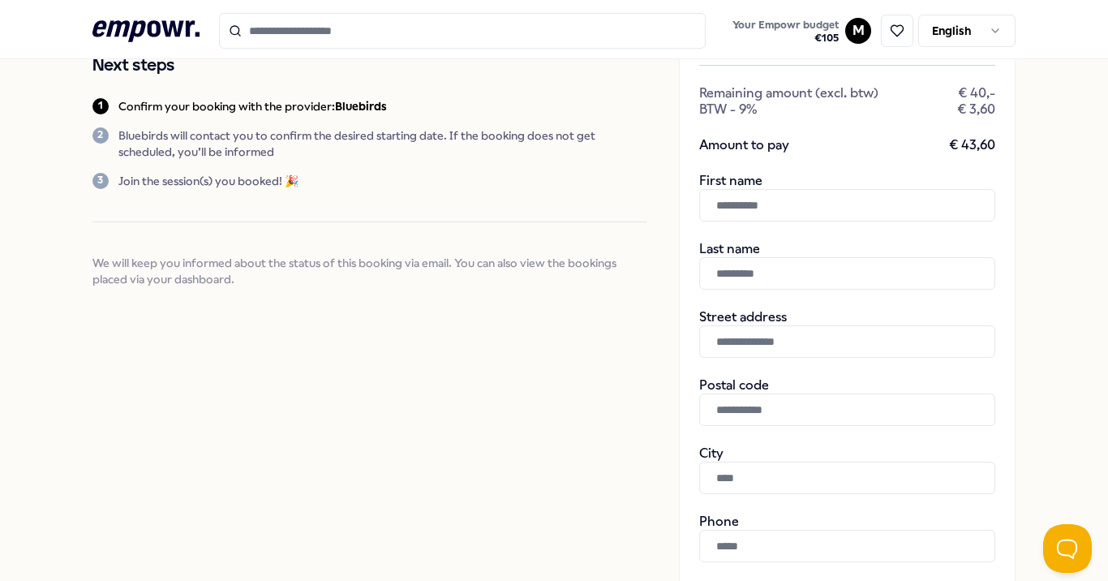
click at [817, 208] on input "text" at bounding box center [847, 205] width 296 height 32
type input "*****"
type input "******"
type input "**********"
type input "******"
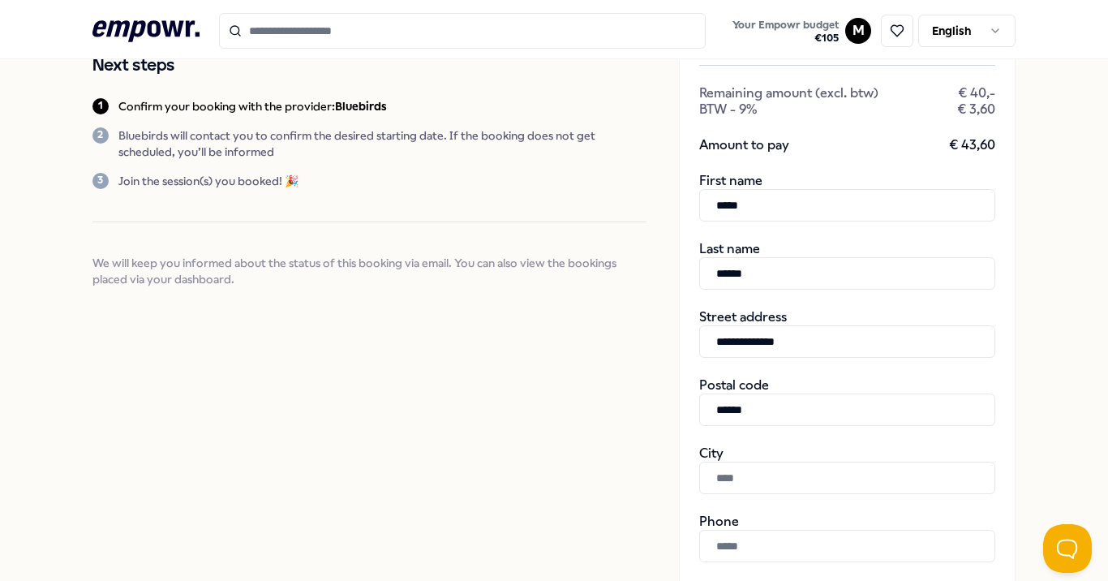
type input "*********"
type input "**********"
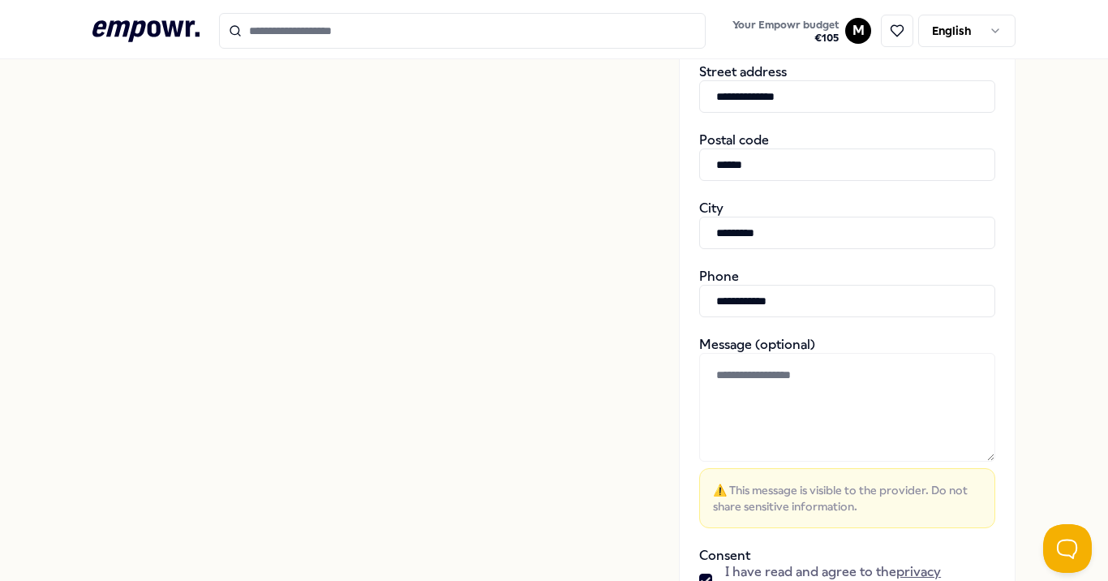
scroll to position [686, 0]
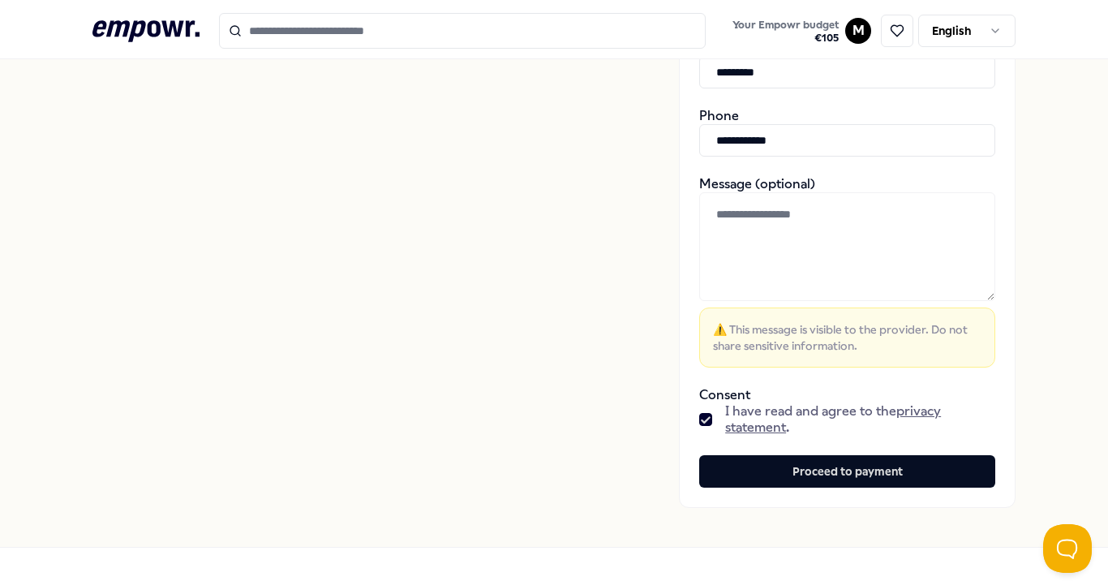
click at [699, 416] on button "button" at bounding box center [705, 419] width 13 height 13
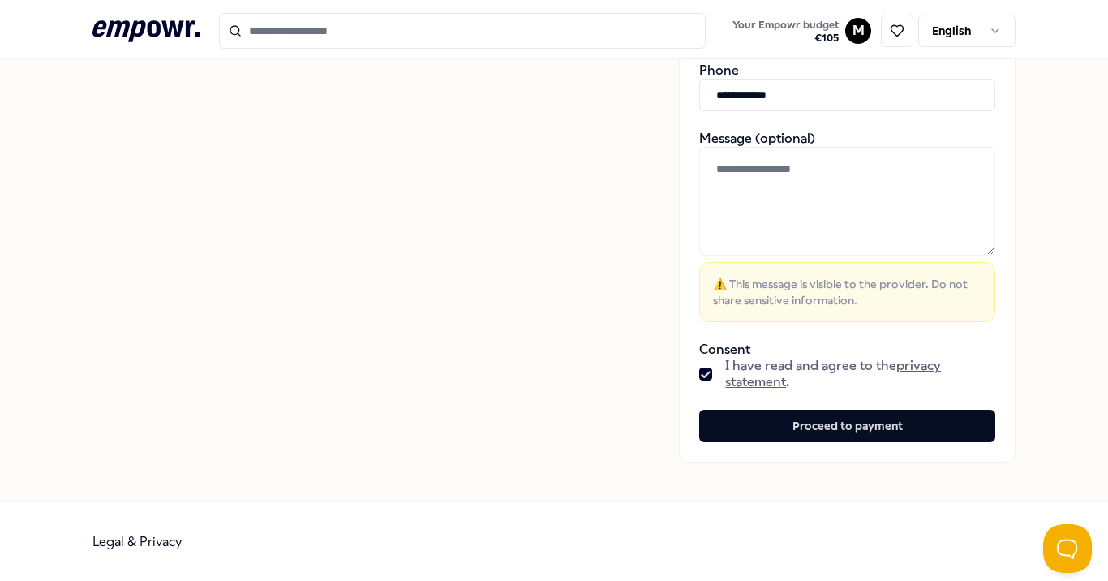
scroll to position [733, 0]
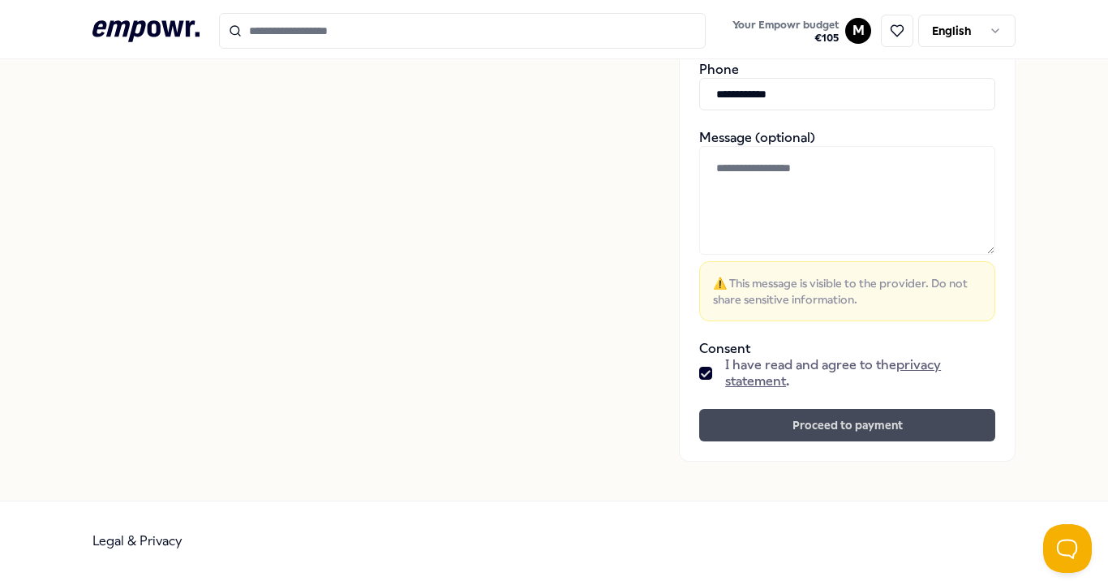
click at [761, 424] on button "Proceed to payment" at bounding box center [847, 425] width 296 height 32
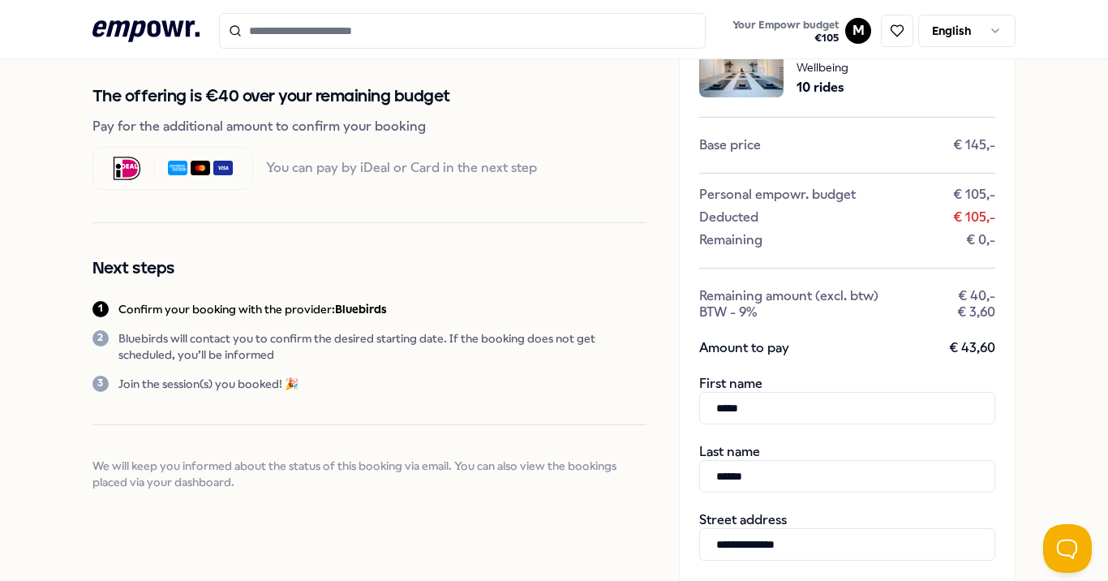
scroll to position [0, 0]
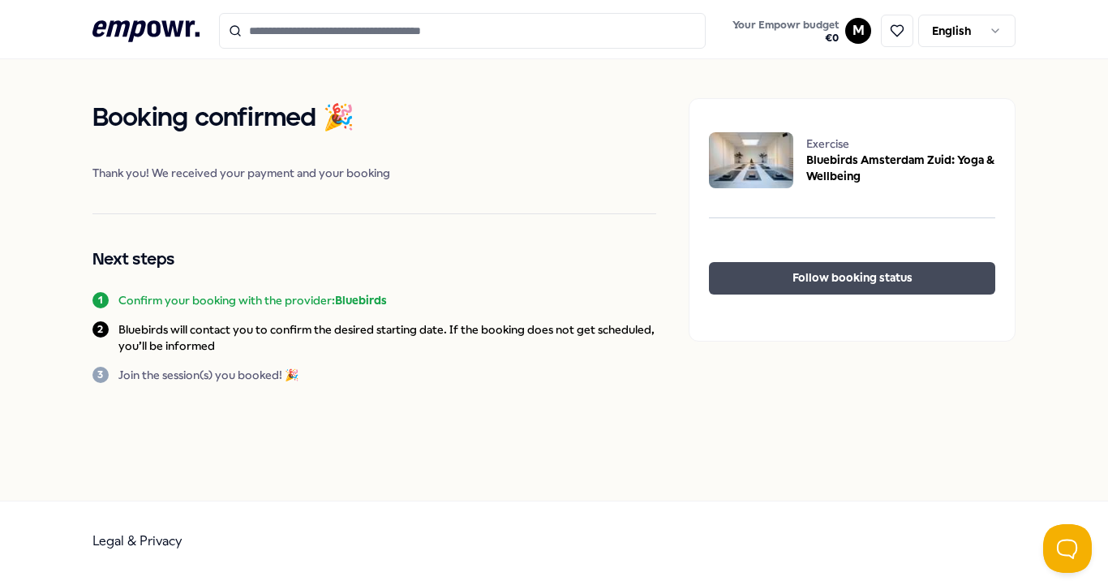
click at [759, 268] on button "Follow booking status" at bounding box center [852, 278] width 286 height 32
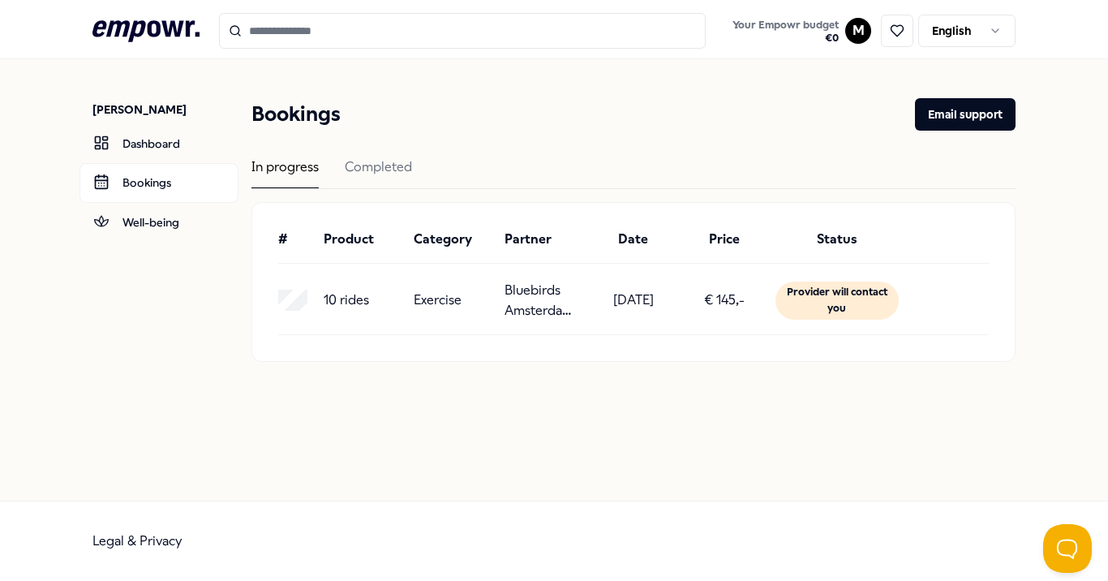
click at [809, 300] on div "Provider will contact you" at bounding box center [837, 301] width 123 height 38
drag, startPoint x: 788, startPoint y: 290, endPoint x: 836, endPoint y: 300, distance: 48.9
click at [836, 300] on div "Provider will contact you" at bounding box center [837, 301] width 123 height 38
click at [940, 117] on button "Email support" at bounding box center [965, 114] width 101 height 32
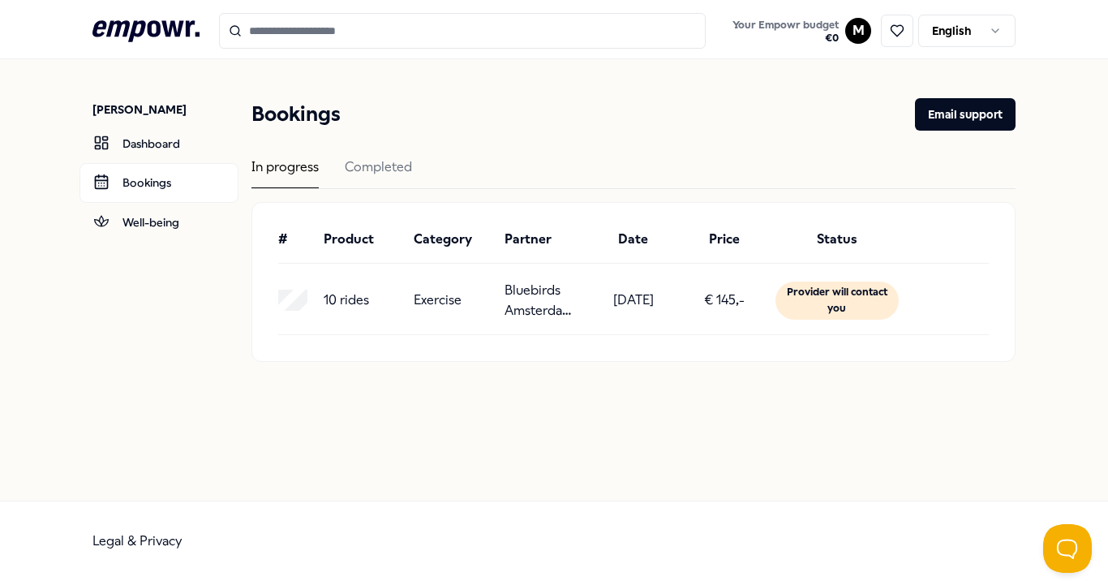
click at [364, 322] on div "10 rides Exercise Bluebirds Amsterdam Zuid: Yoga & Wellbeing 17-09-2025 € 145,-…" at bounding box center [633, 306] width 711 height 58
click at [399, 298] on div "10 rides Exercise Bluebirds Amsterdam Zuid: Yoga & Wellbeing 17-09-2025 € 145,-…" at bounding box center [633, 300] width 711 height 41
click at [399, 298] on div "10 rides" at bounding box center [363, 300] width 78 height 41
click at [318, 307] on div "10 rides Exercise Bluebirds Amsterdam Zuid: Yoga & Wellbeing 17-09-2025 € 145,-…" at bounding box center [633, 300] width 711 height 41
drag, startPoint x: 372, startPoint y: 304, endPoint x: 276, endPoint y: 306, distance: 95.8
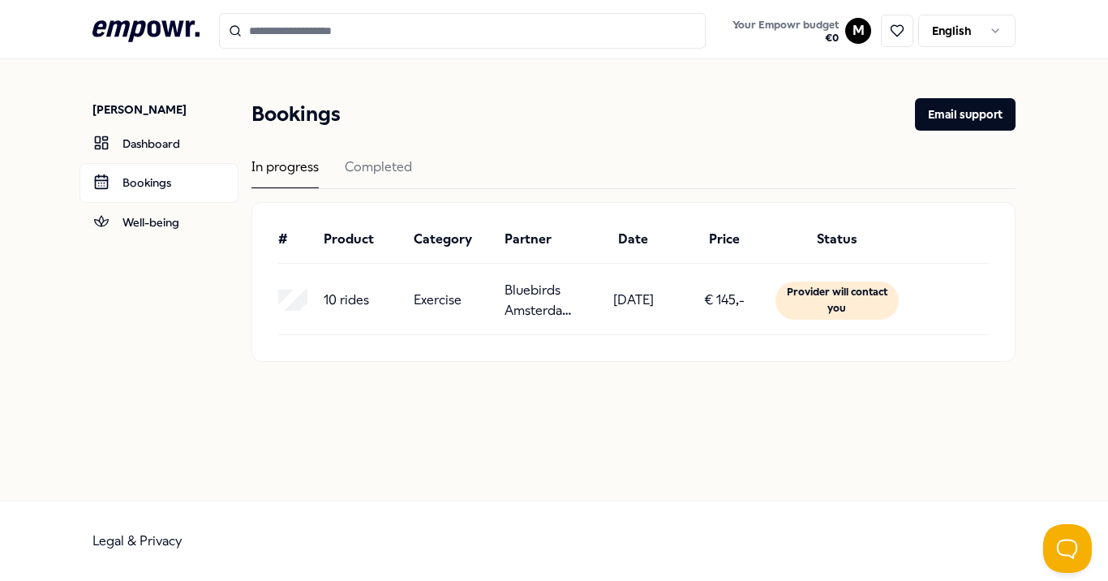
click at [276, 306] on div "# Product Category Partner Date Price Status 10 rides Exercise Bluebirds Amster…" at bounding box center [633, 282] width 763 height 158
copy div "10 rides"
drag, startPoint x: 315, startPoint y: 315, endPoint x: 312, endPoint y: 306, distance: 9.3
copy div "10 rides"
